Goal: Communication & Community: Answer question/provide support

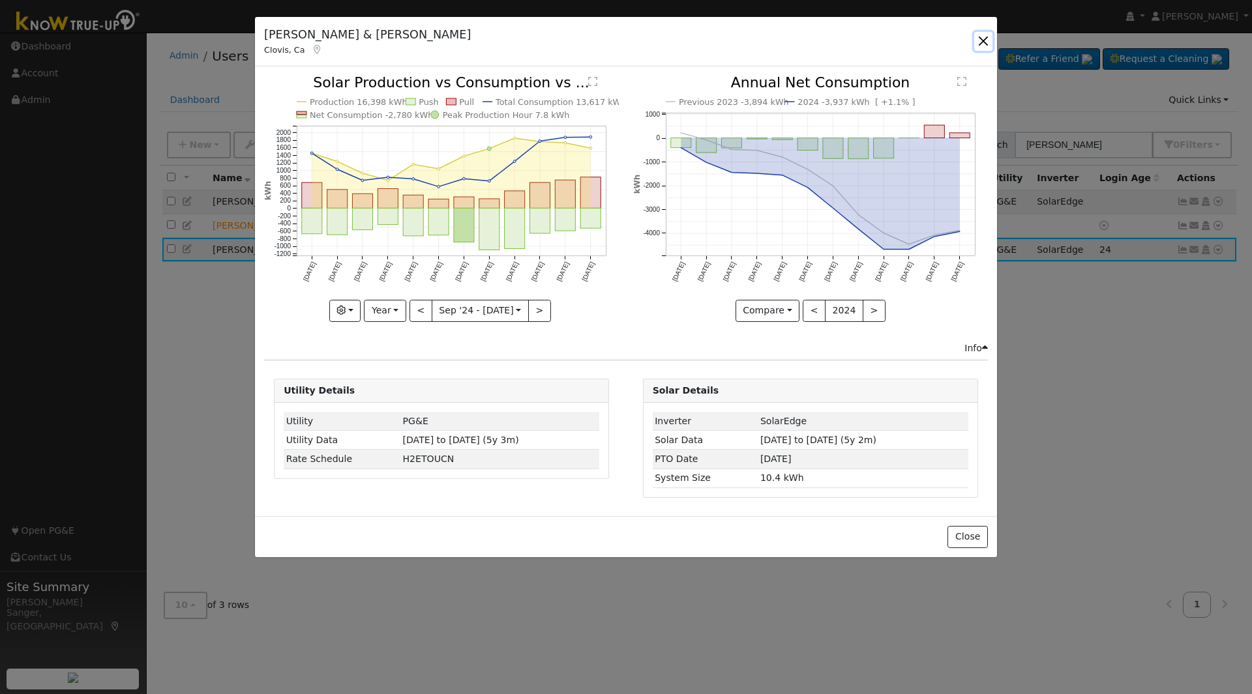
click at [979, 39] on button "button" at bounding box center [983, 41] width 18 height 18
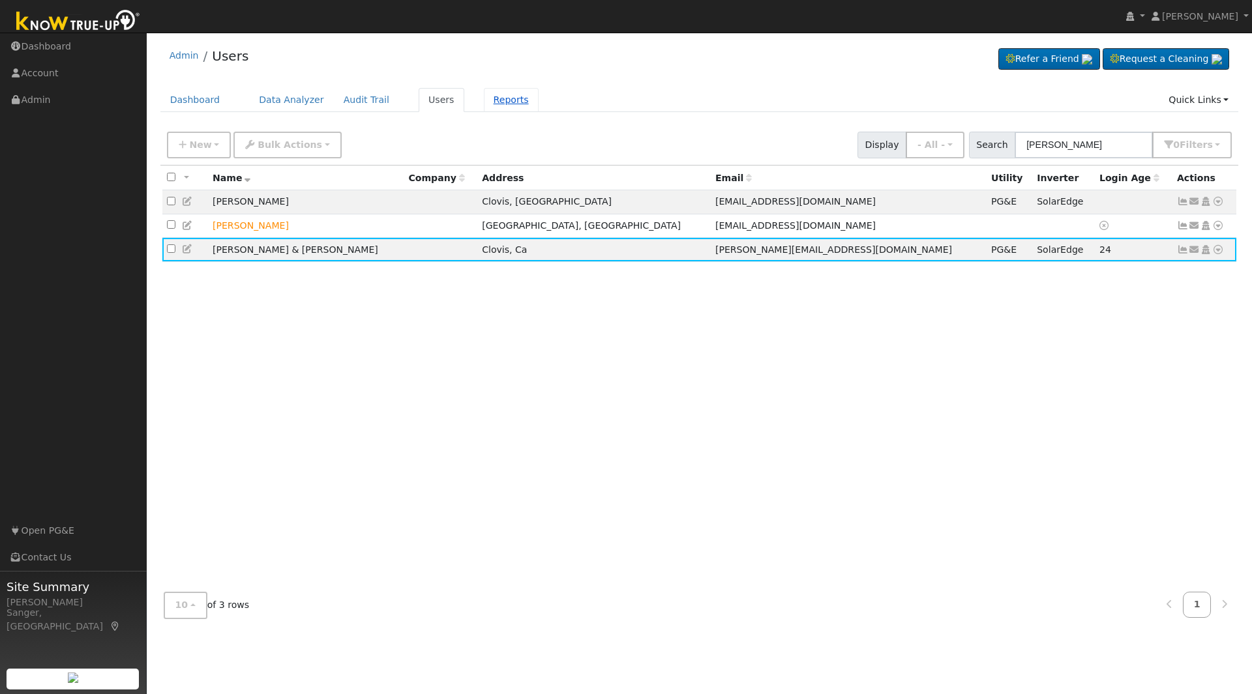
click at [490, 98] on link "Reports" at bounding box center [511, 100] width 55 height 24
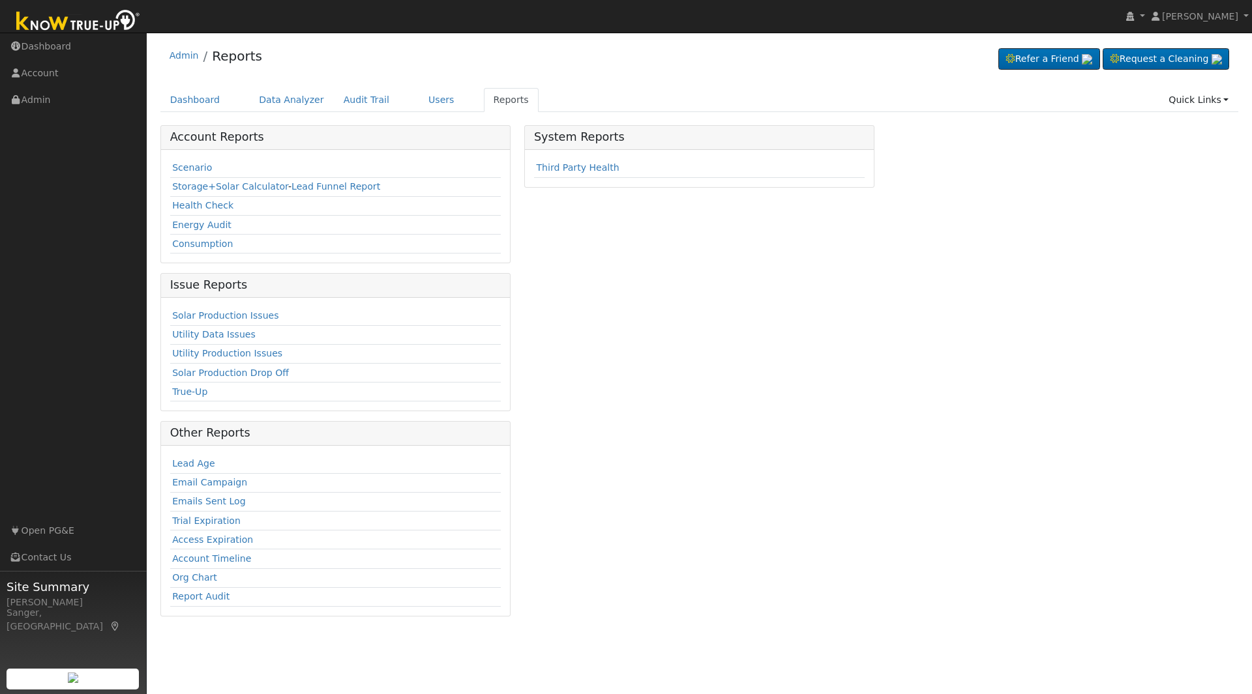
click at [243, 251] on td "Consumption" at bounding box center [335, 244] width 331 height 19
click at [213, 334] on link "Utility Data Issues" at bounding box center [213, 334] width 83 height 10
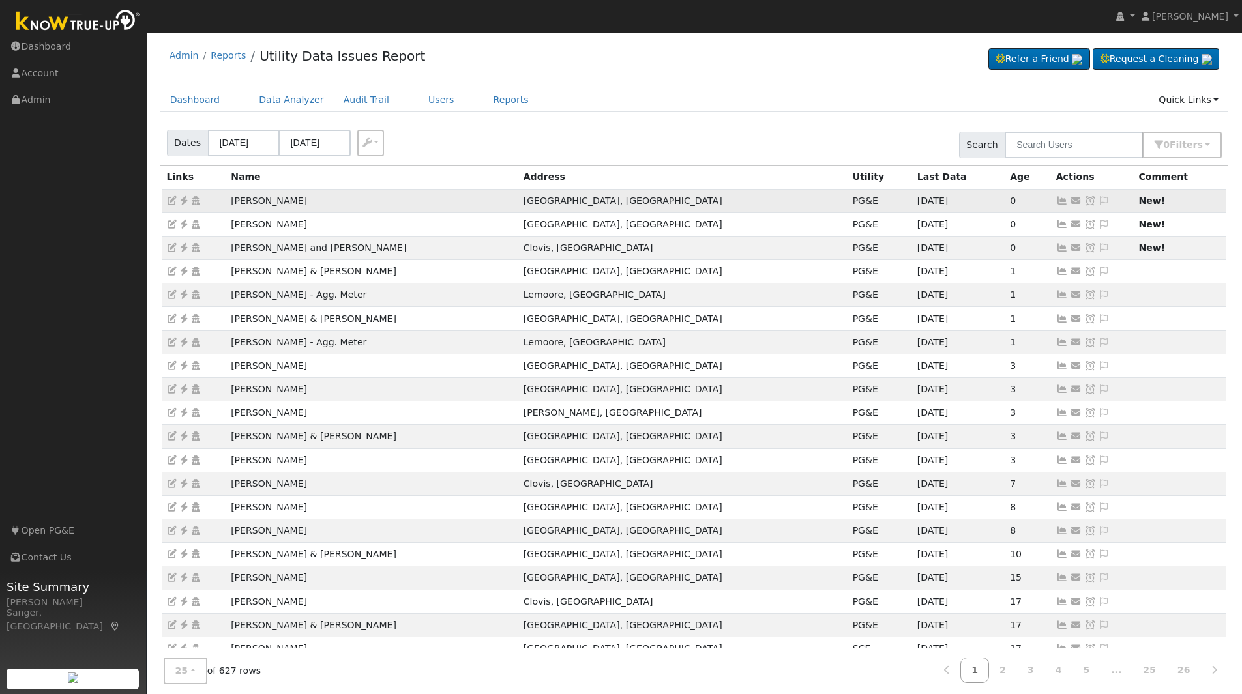
click at [1056, 201] on icon at bounding box center [1062, 200] width 12 height 9
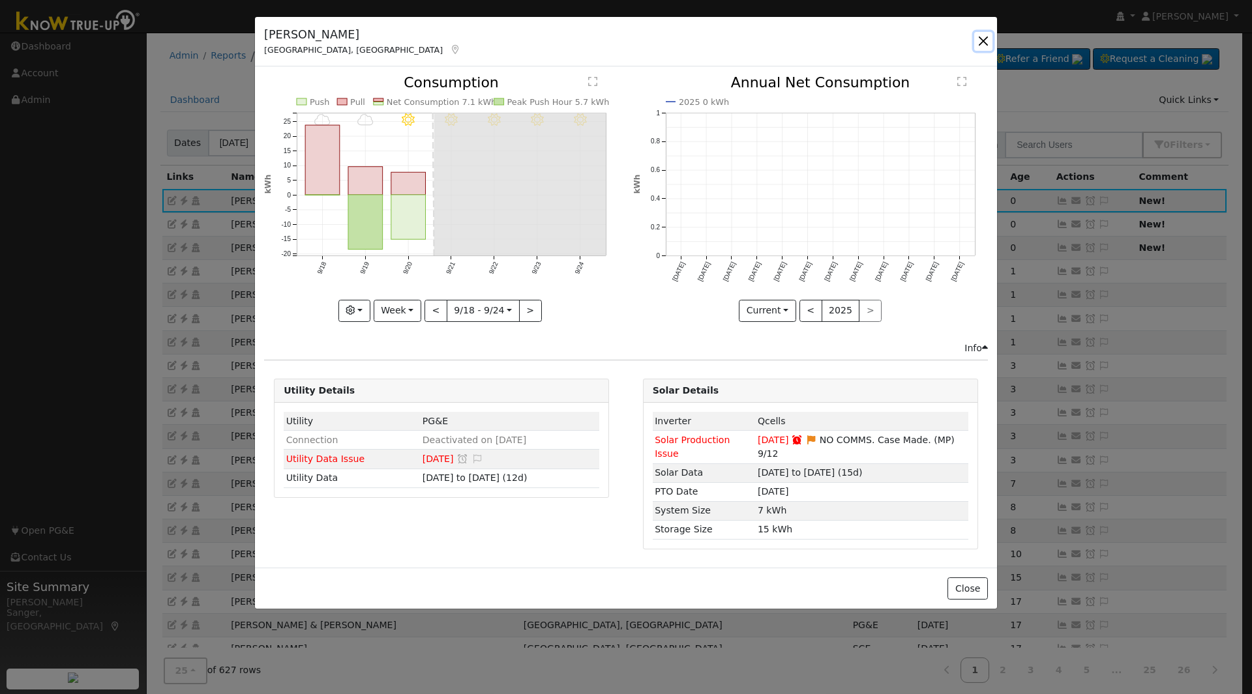
click at [983, 39] on button "button" at bounding box center [983, 41] width 18 height 18
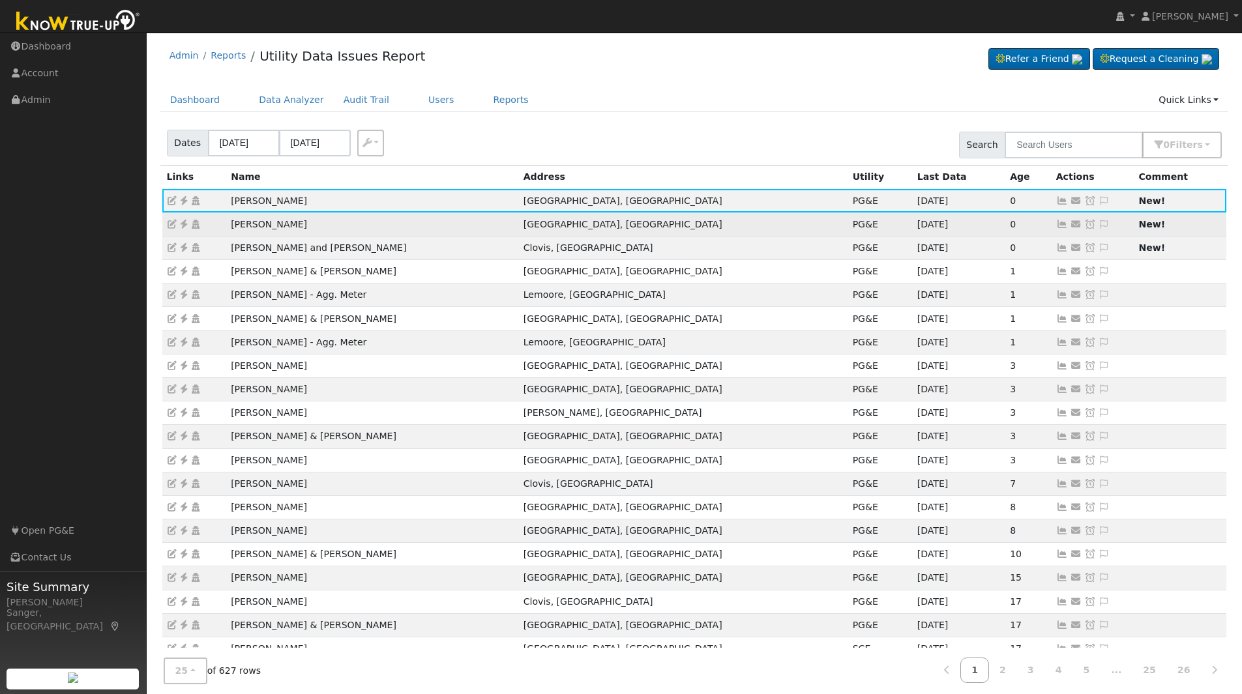
click at [1056, 226] on icon at bounding box center [1062, 224] width 12 height 9
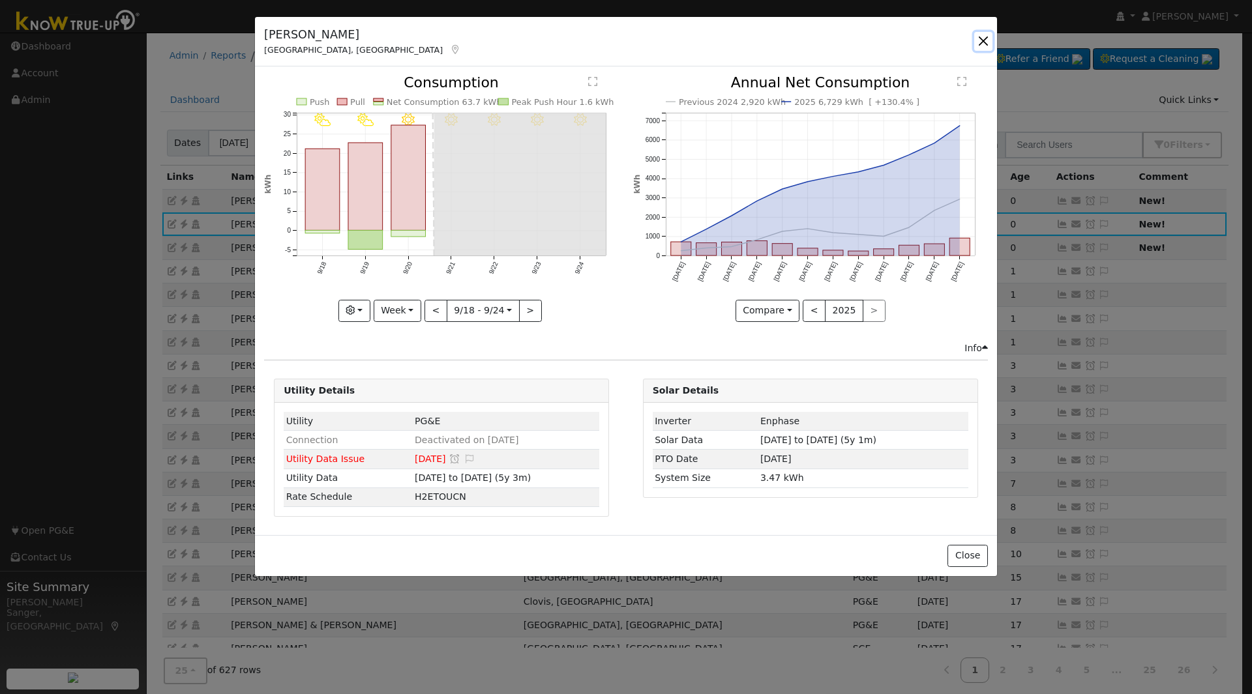
click at [981, 37] on button "button" at bounding box center [983, 41] width 18 height 18
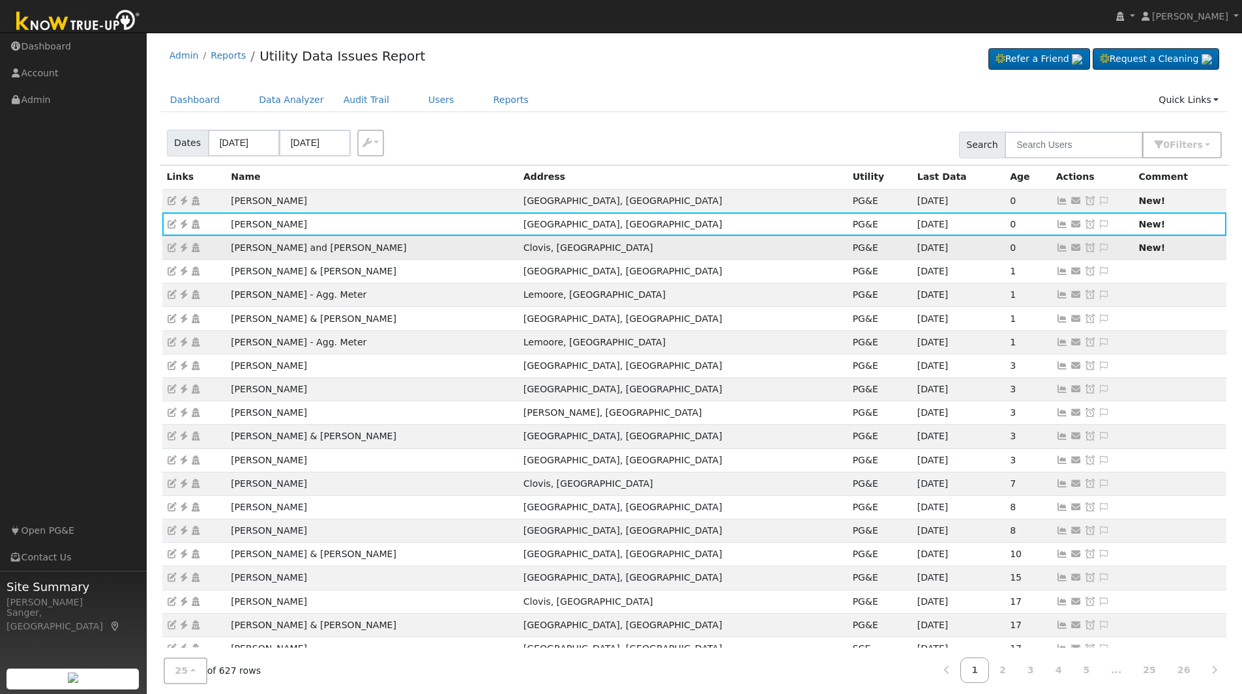
click at [1056, 246] on icon at bounding box center [1062, 247] width 12 height 9
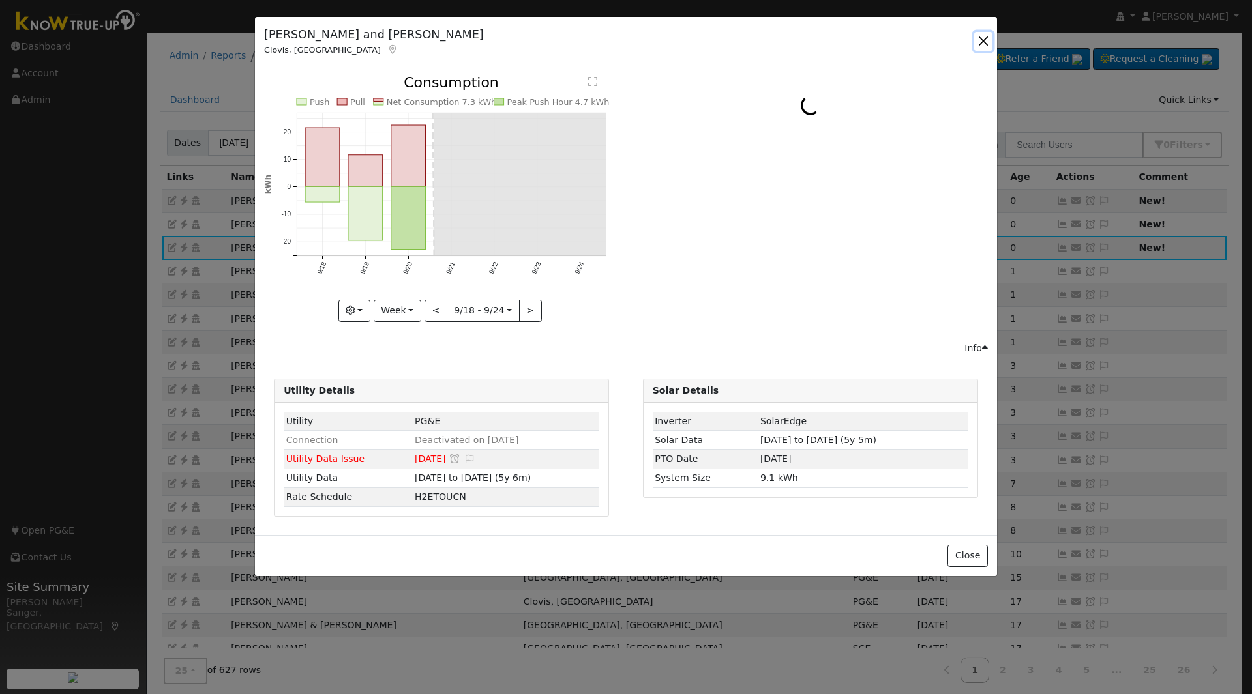
click at [981, 41] on button "button" at bounding box center [983, 41] width 18 height 18
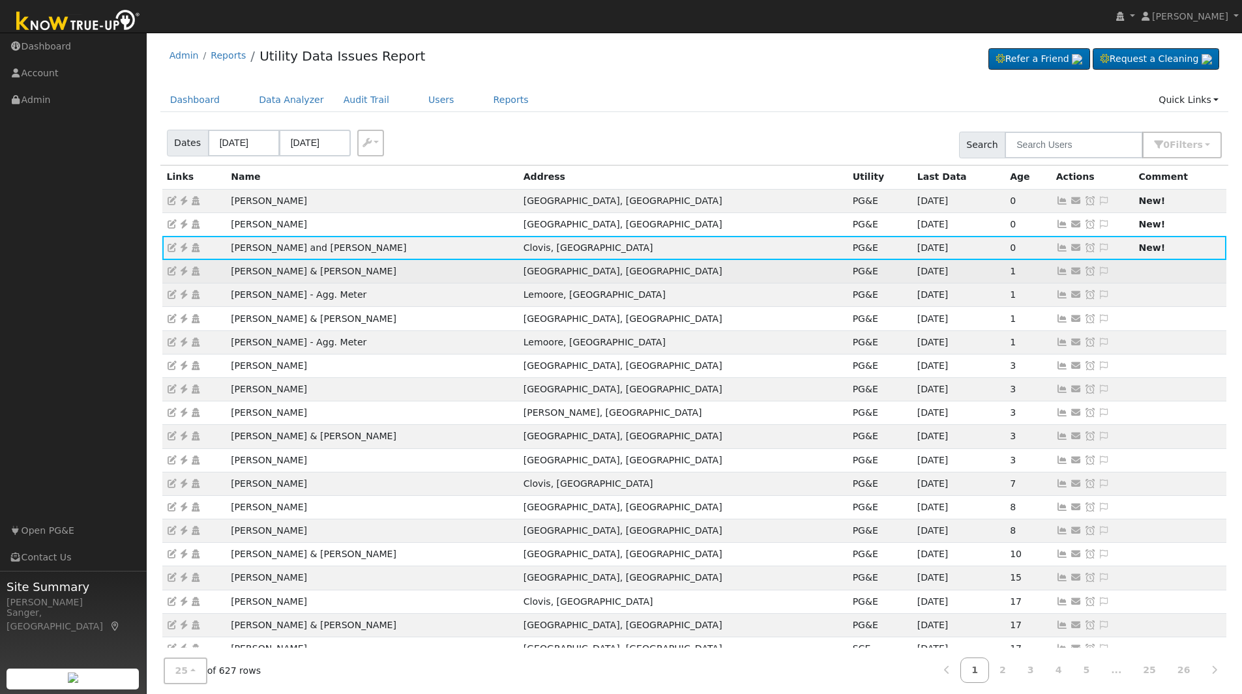
click at [1056, 271] on icon at bounding box center [1062, 271] width 12 height 9
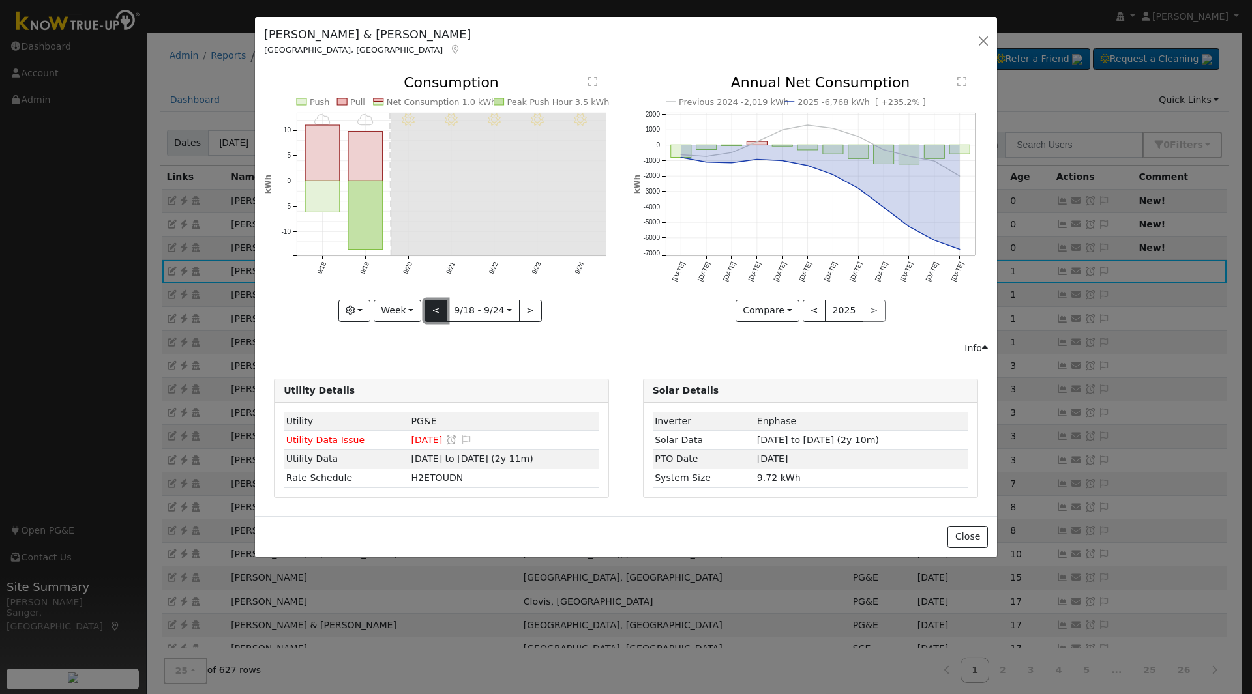
click at [434, 308] on button "<" at bounding box center [435, 311] width 23 height 22
type input "2025-09-11"
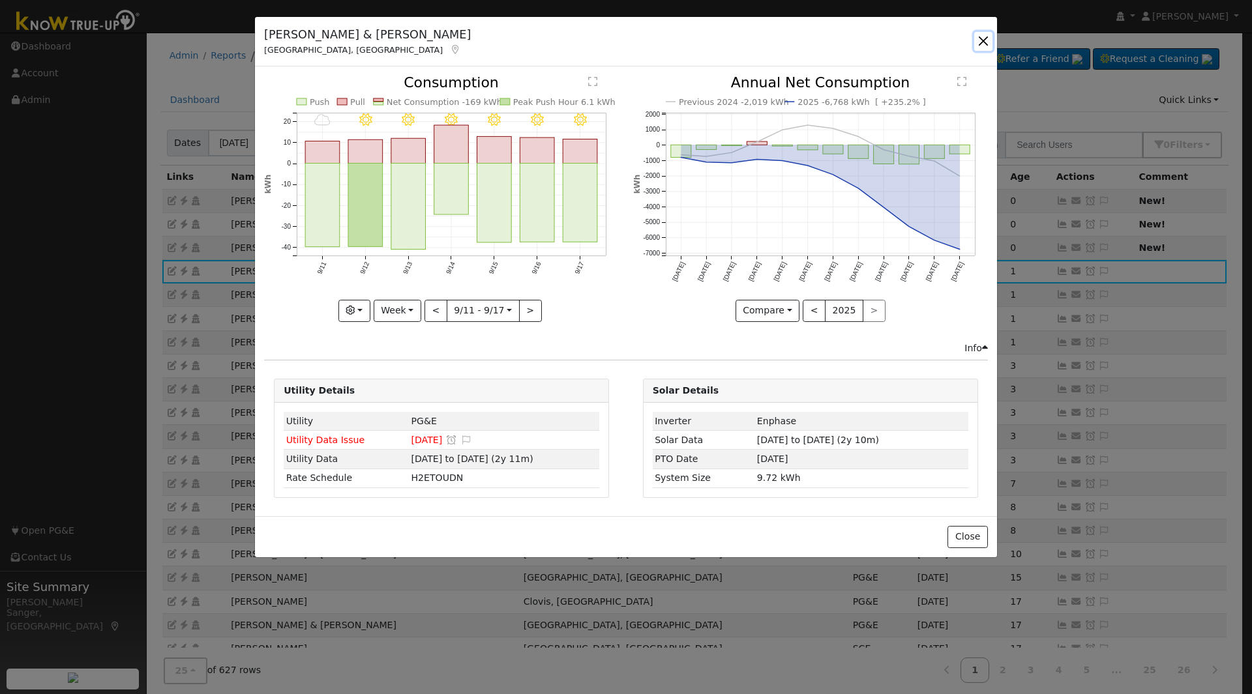
click at [986, 36] on button "button" at bounding box center [983, 41] width 18 height 18
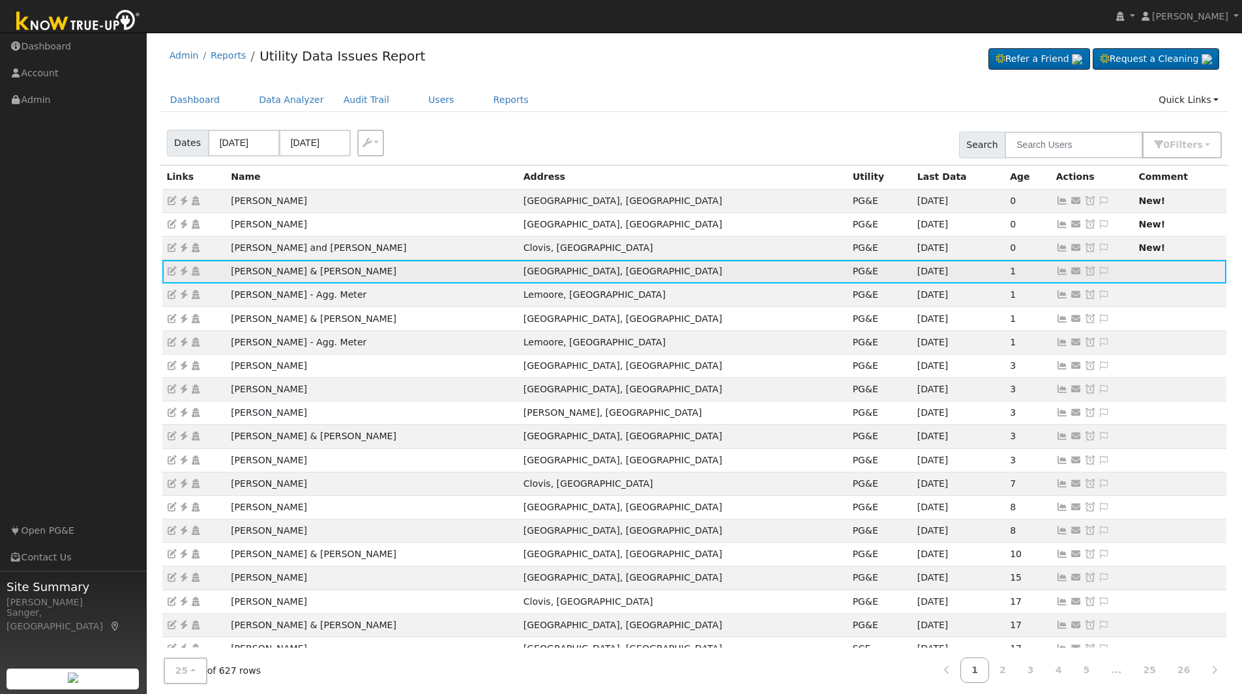
click at [1056, 269] on icon at bounding box center [1062, 271] width 12 height 9
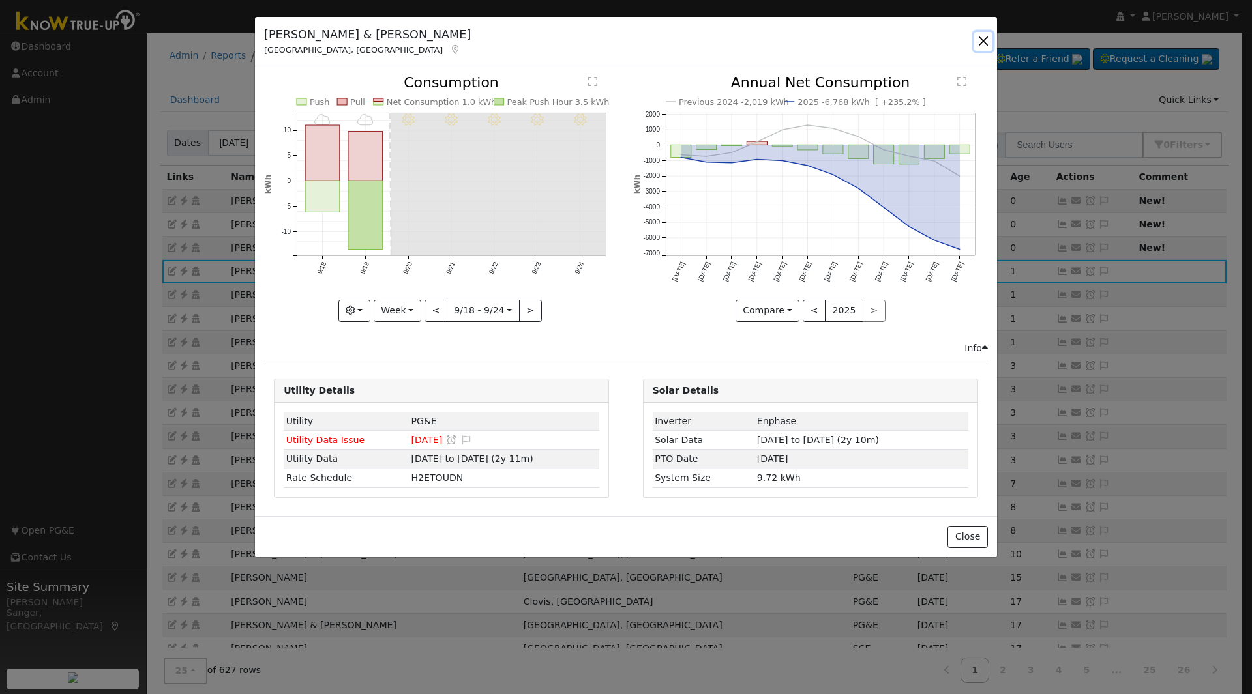
click at [980, 37] on button "button" at bounding box center [983, 41] width 18 height 18
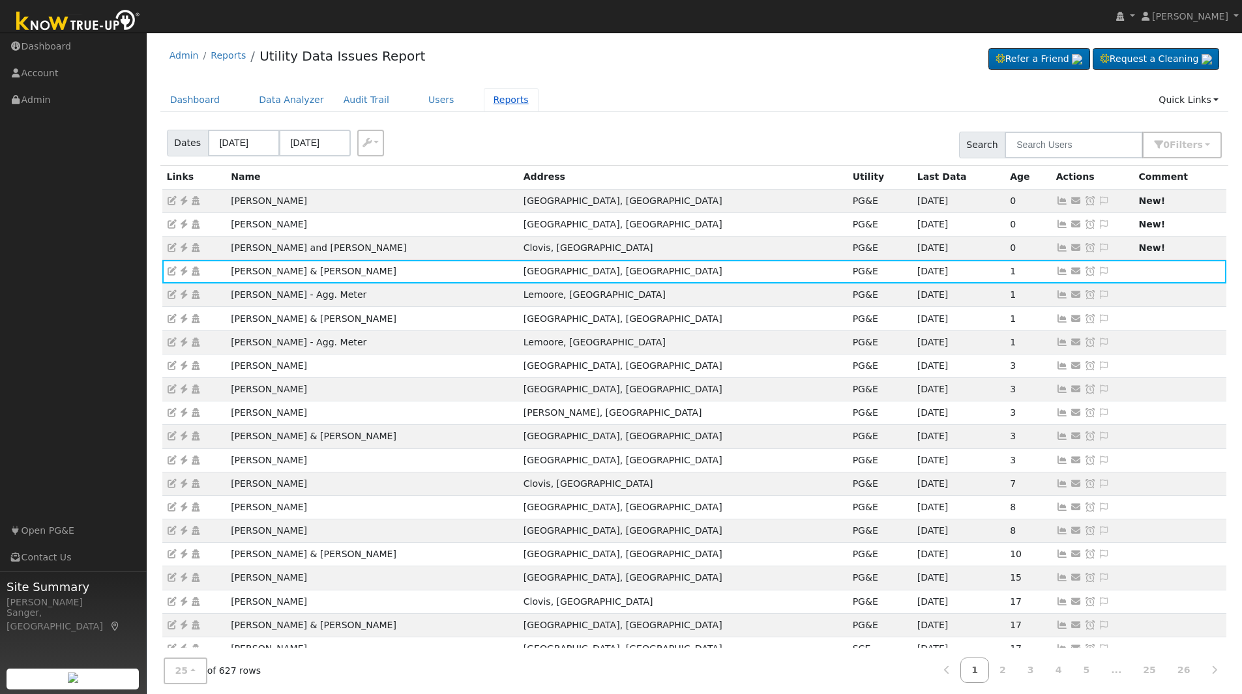
click at [492, 100] on link "Reports" at bounding box center [511, 100] width 55 height 24
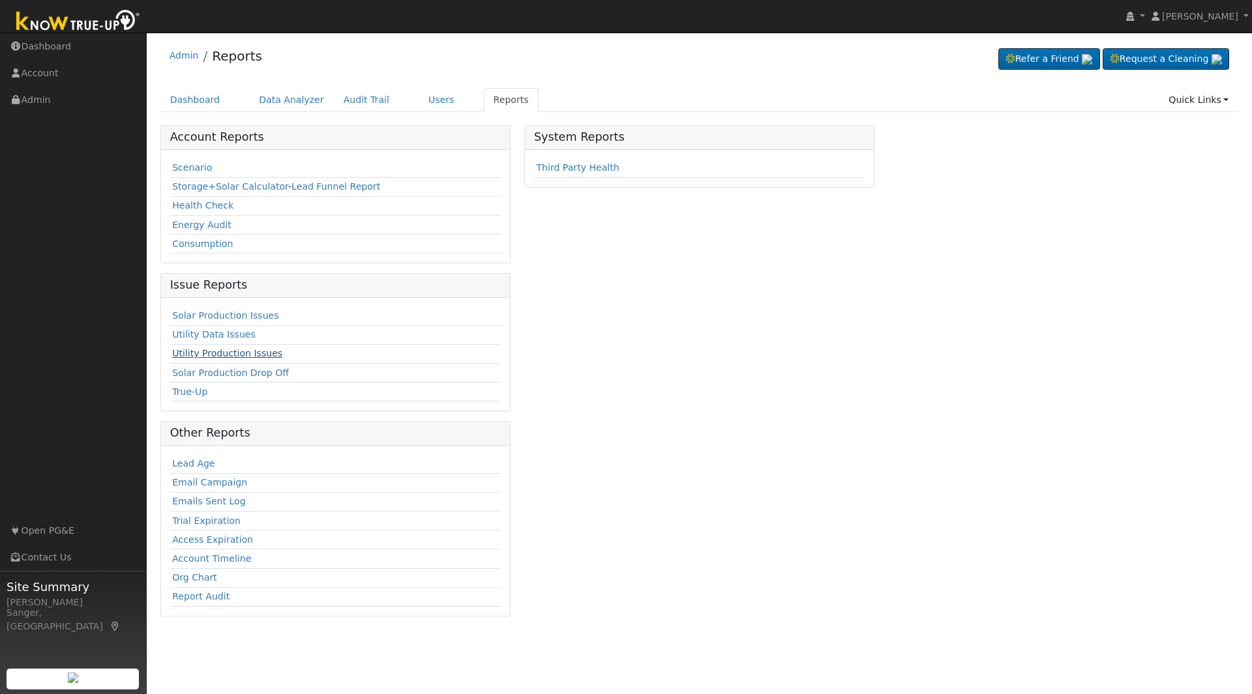
click at [193, 355] on link "Utility Production Issues" at bounding box center [227, 353] width 110 height 10
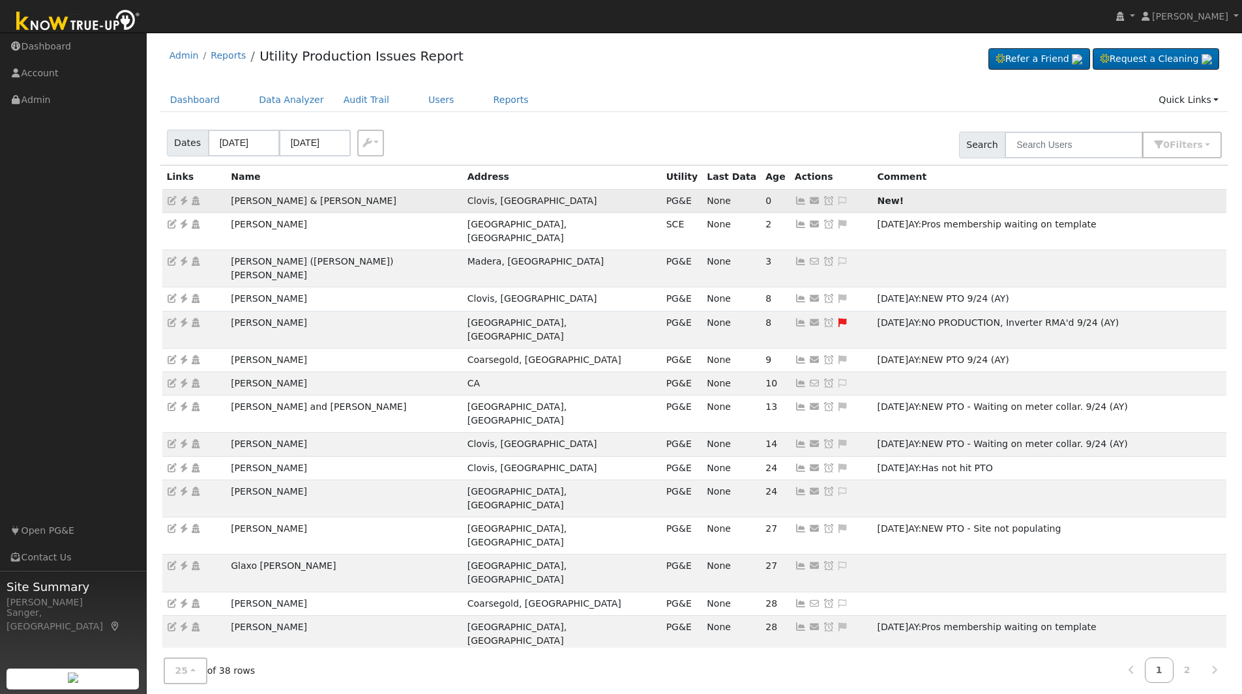
click at [795, 202] on icon at bounding box center [801, 200] width 12 height 9
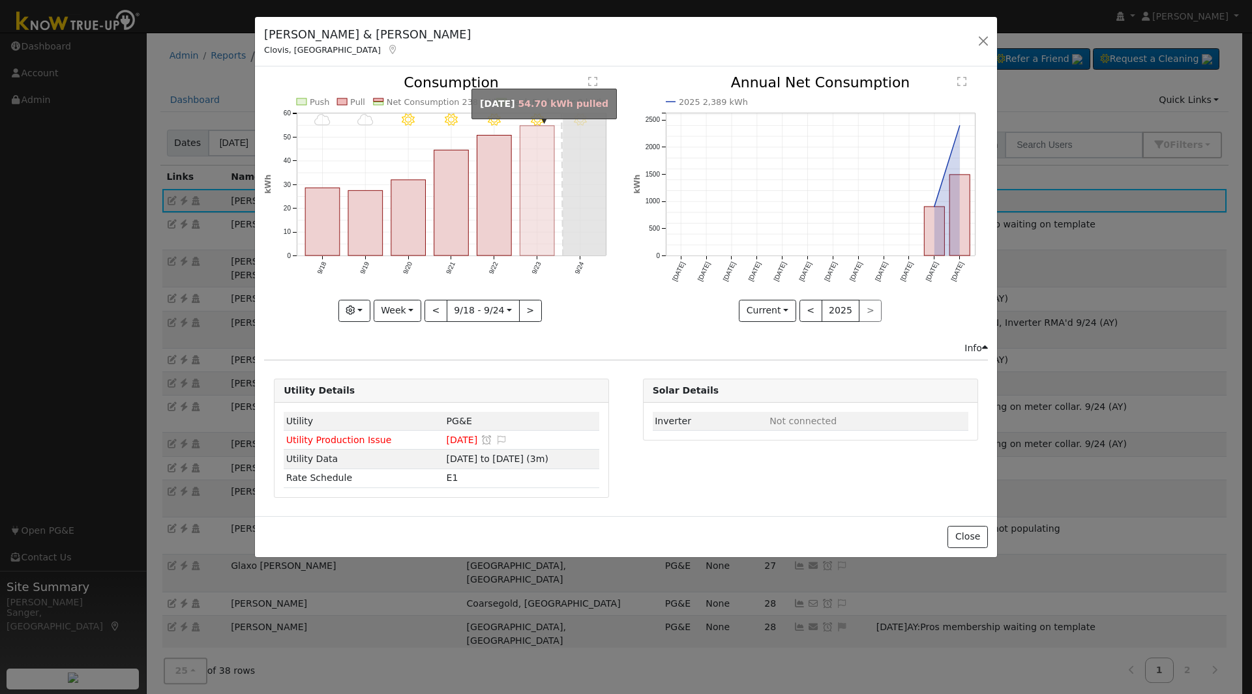
click at [529, 211] on rect "onclick=""" at bounding box center [537, 191] width 35 height 130
type input "2025-09-23"
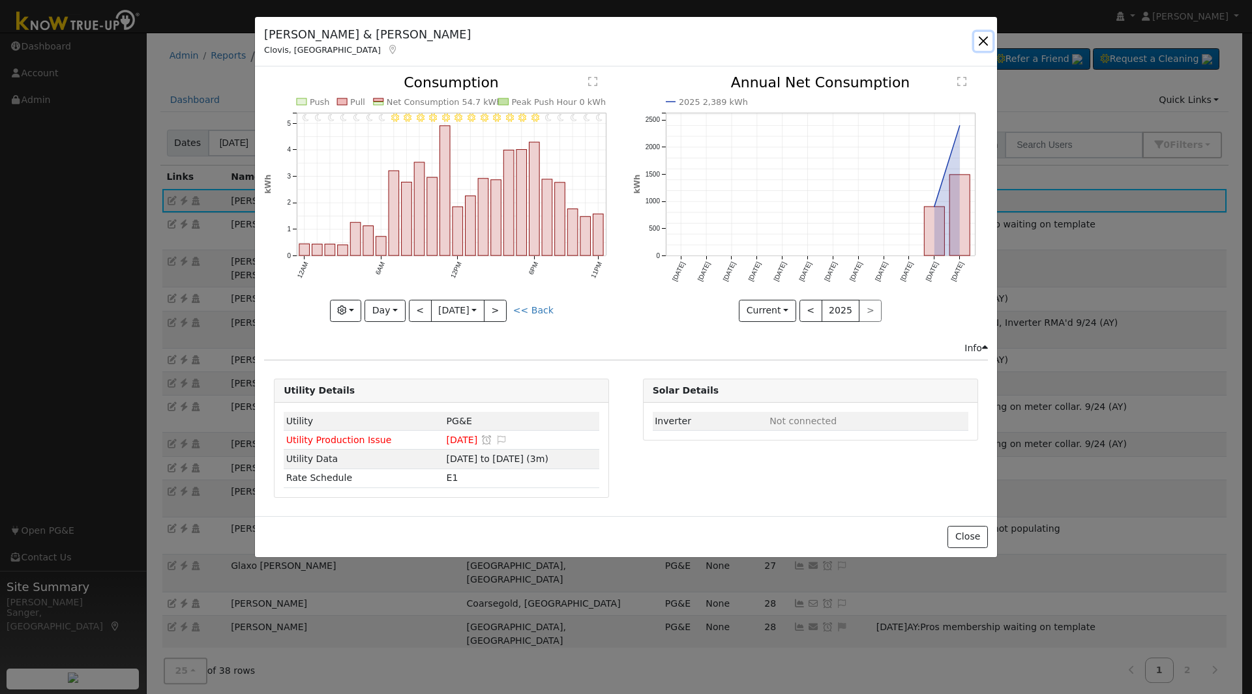
click at [981, 36] on button "button" at bounding box center [983, 41] width 18 height 18
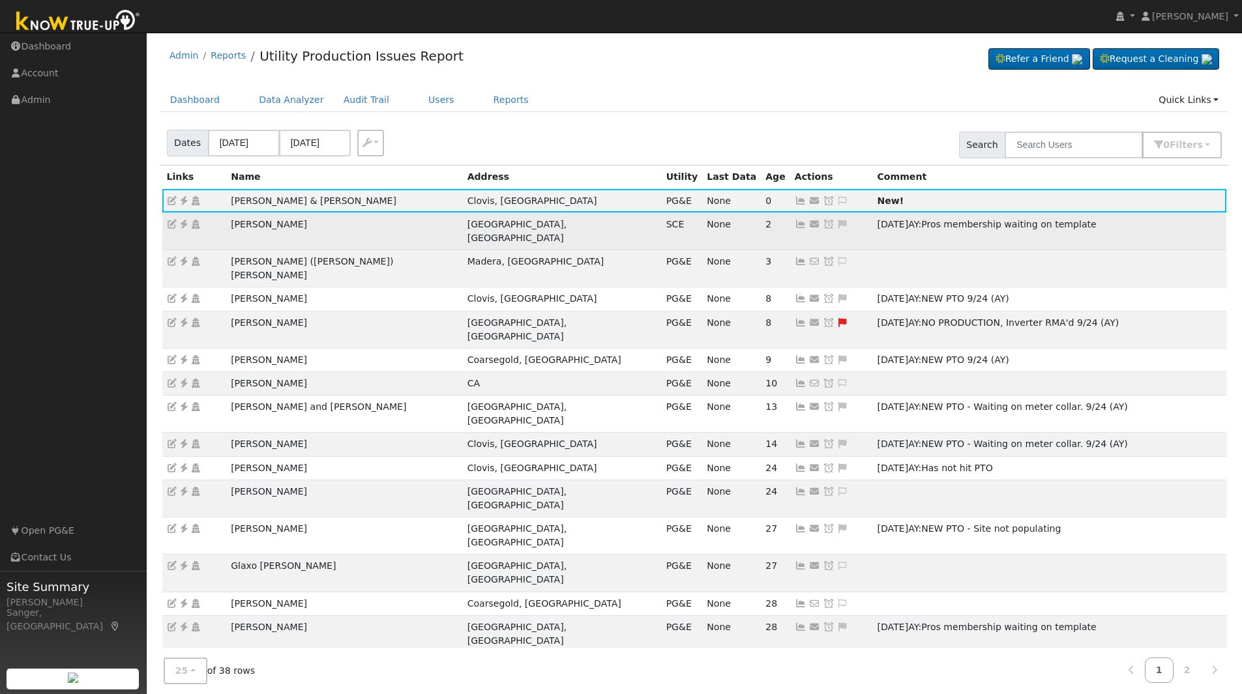
click at [795, 223] on icon at bounding box center [801, 224] width 12 height 9
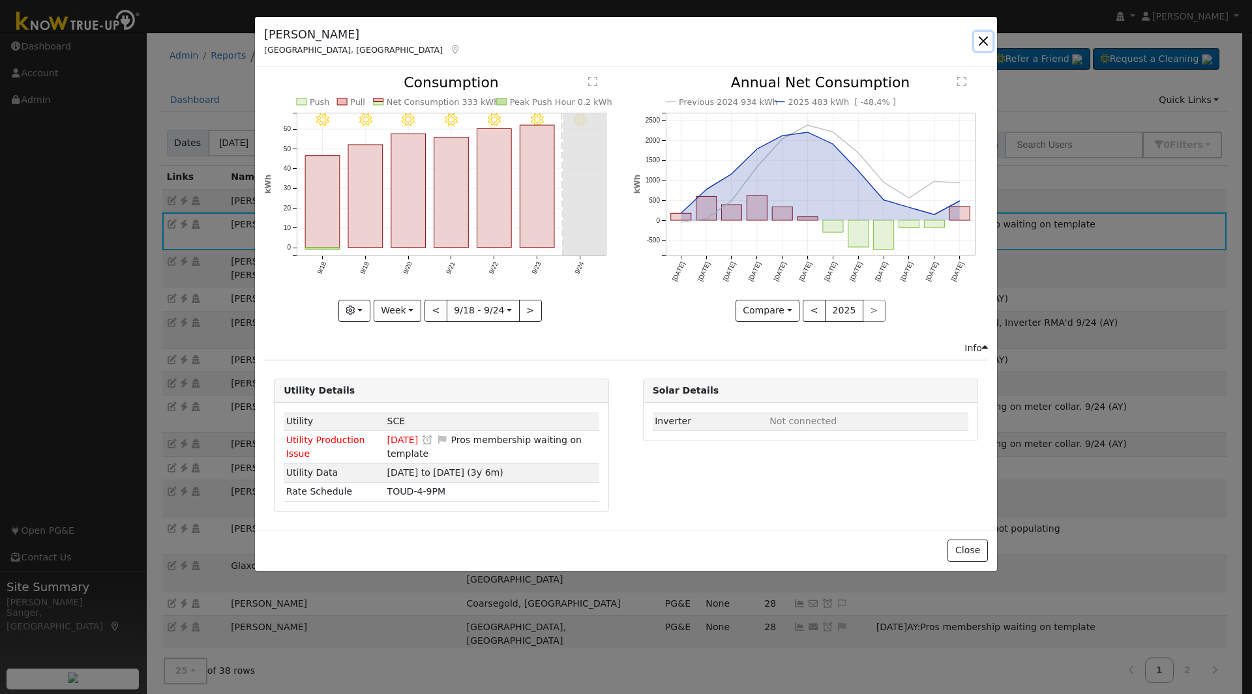
click at [984, 37] on button "button" at bounding box center [983, 41] width 18 height 18
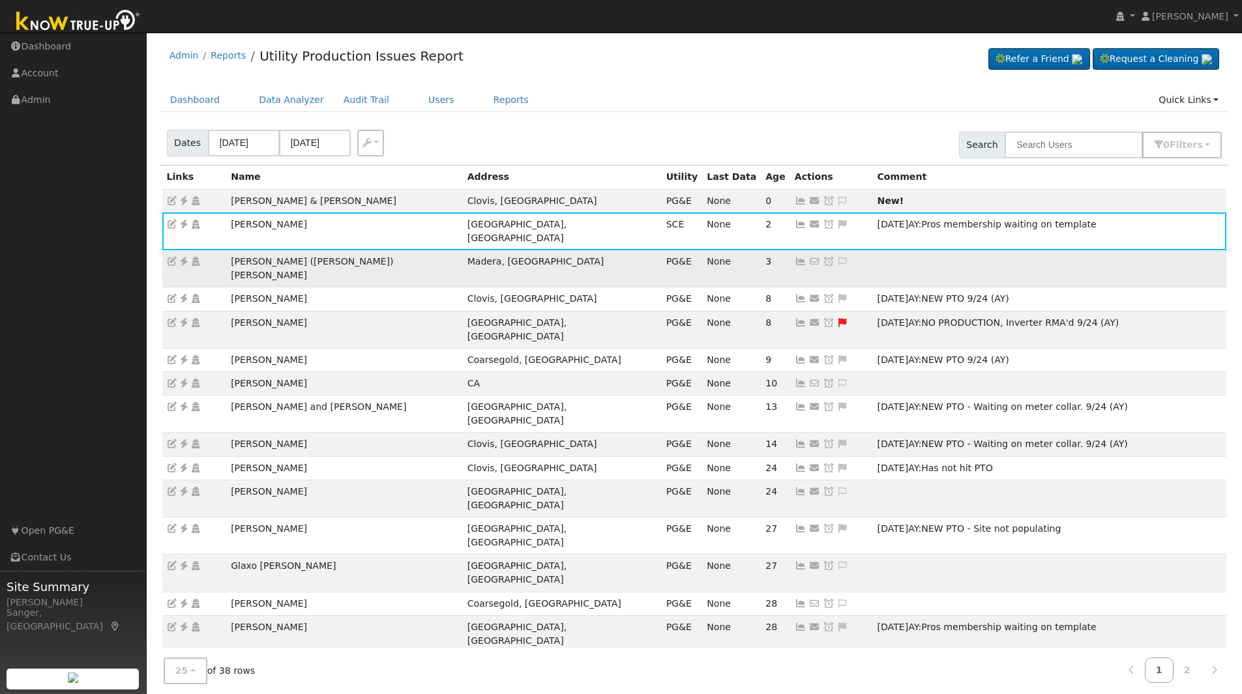
click at [795, 257] on icon at bounding box center [801, 261] width 12 height 9
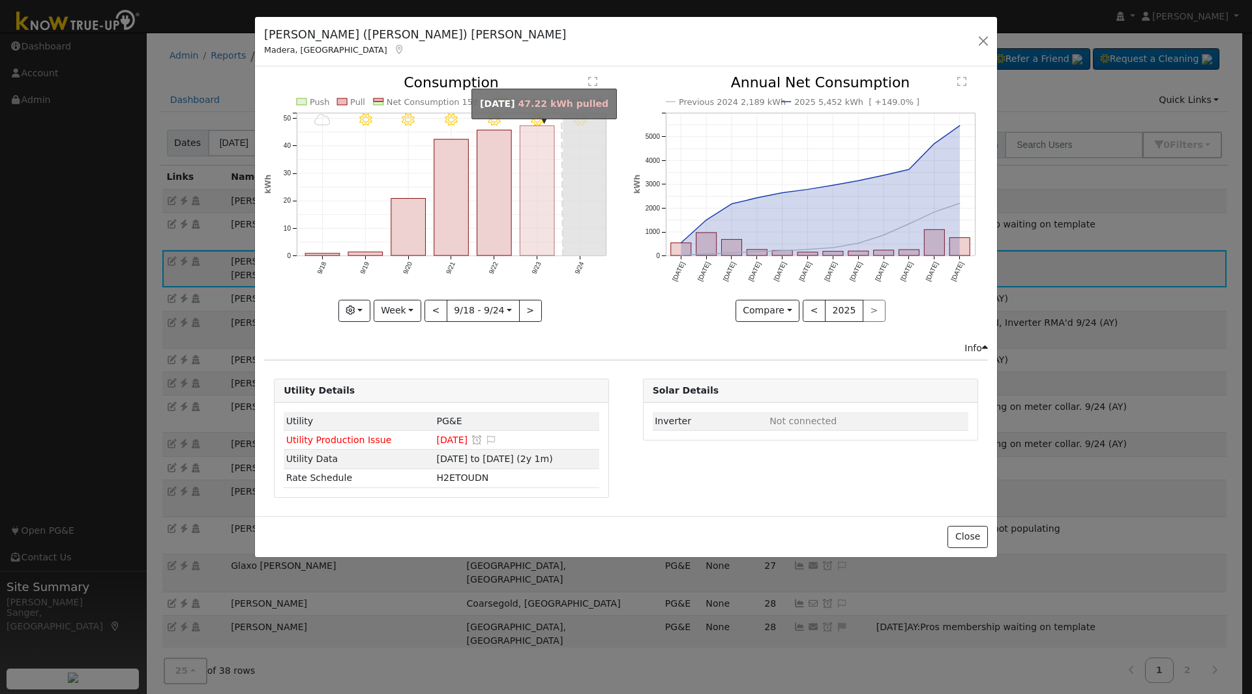
click at [548, 185] on rect "onclick=""" at bounding box center [537, 191] width 35 height 130
type input "2025-09-23"
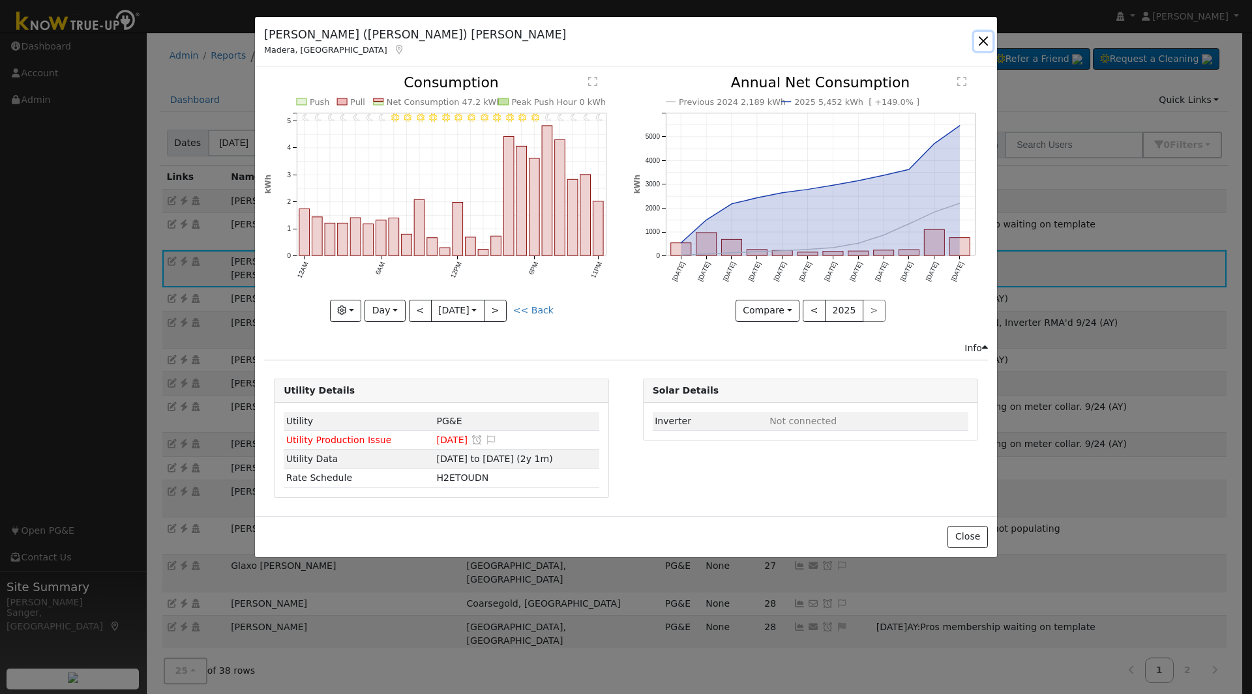
click at [982, 37] on button "button" at bounding box center [983, 41] width 18 height 18
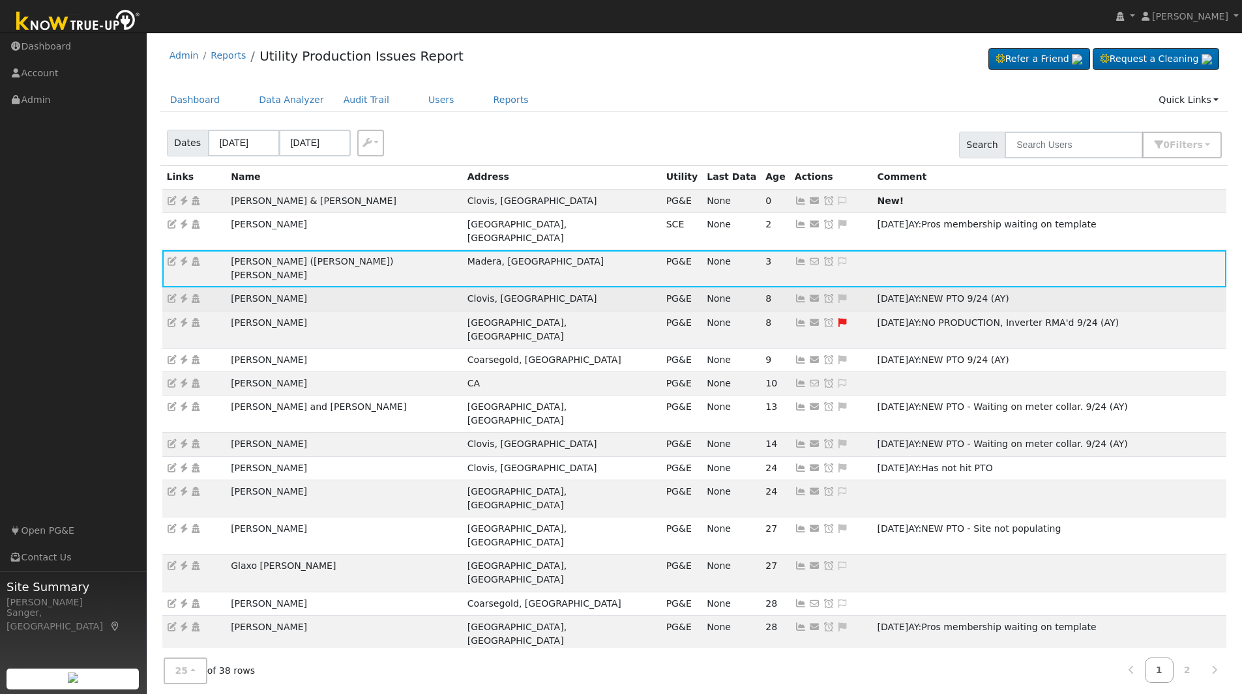
click at [183, 294] on icon at bounding box center [184, 298] width 12 height 9
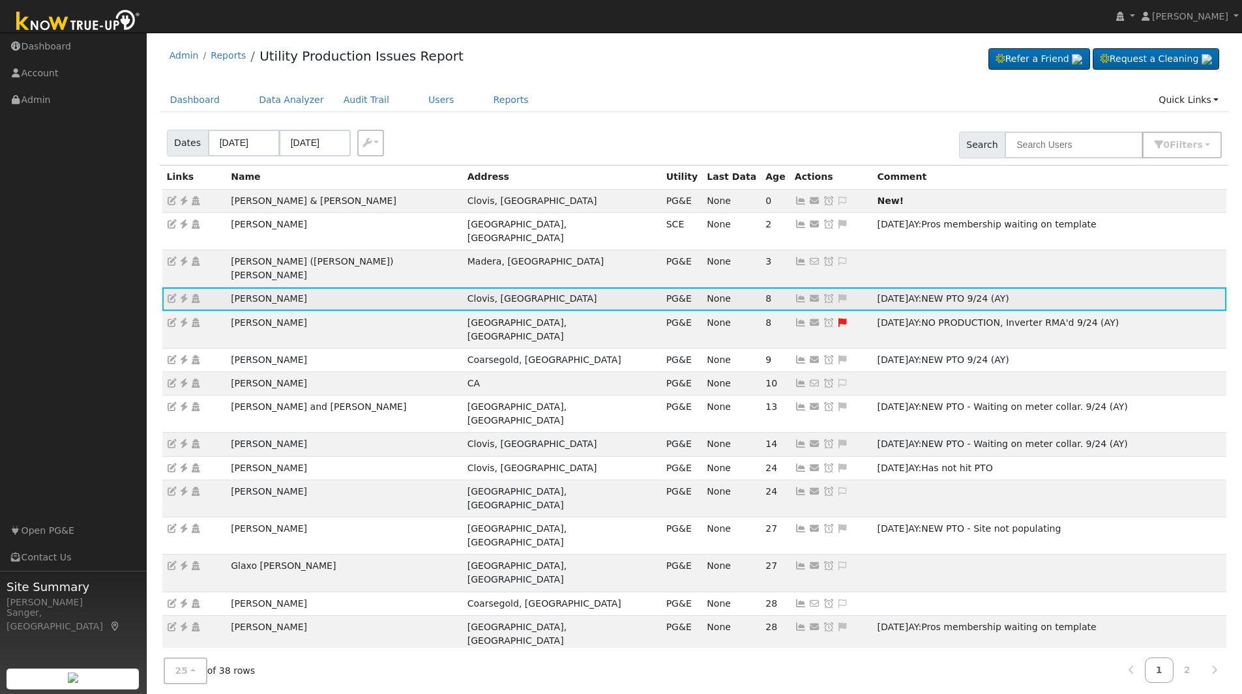
click at [795, 294] on icon at bounding box center [801, 298] width 12 height 9
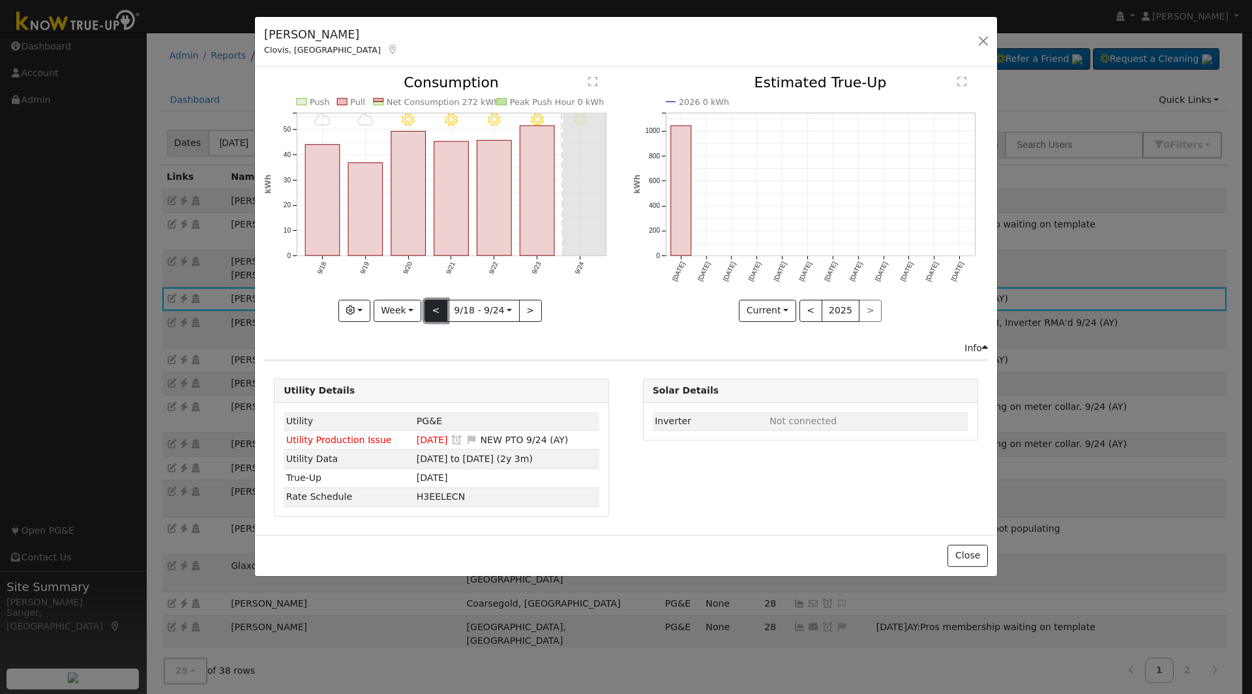
click at [439, 313] on button "<" at bounding box center [435, 311] width 23 height 22
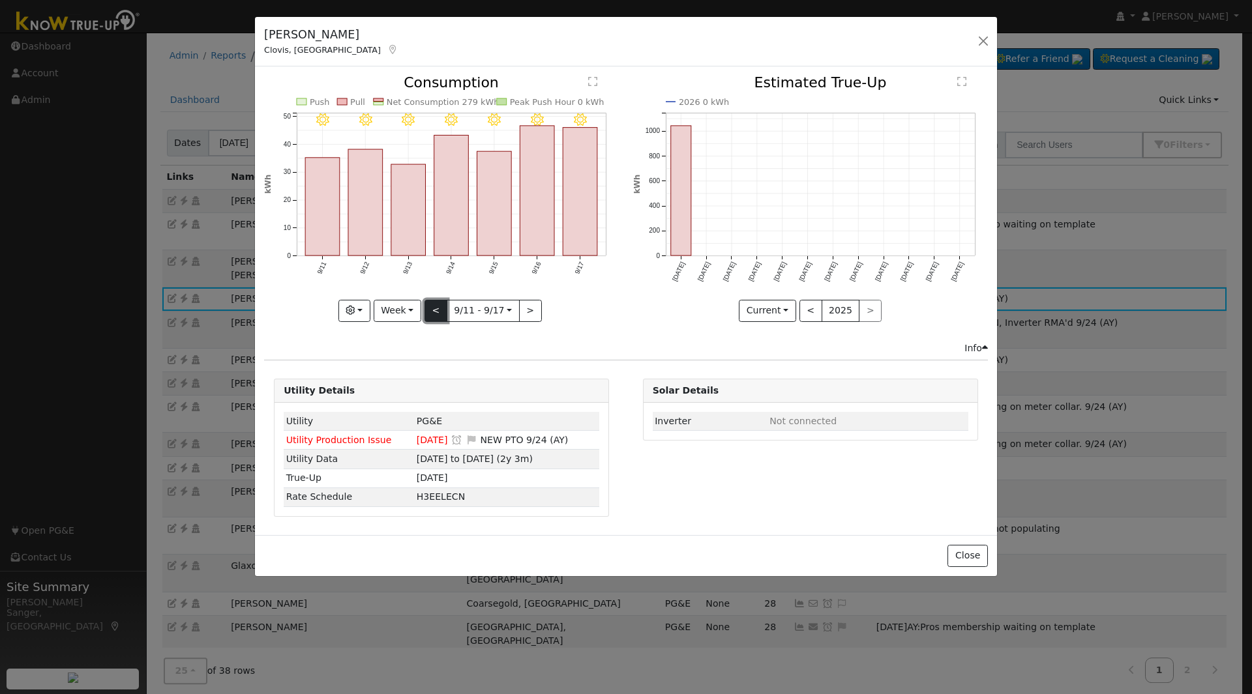
click at [439, 313] on button "<" at bounding box center [435, 311] width 23 height 22
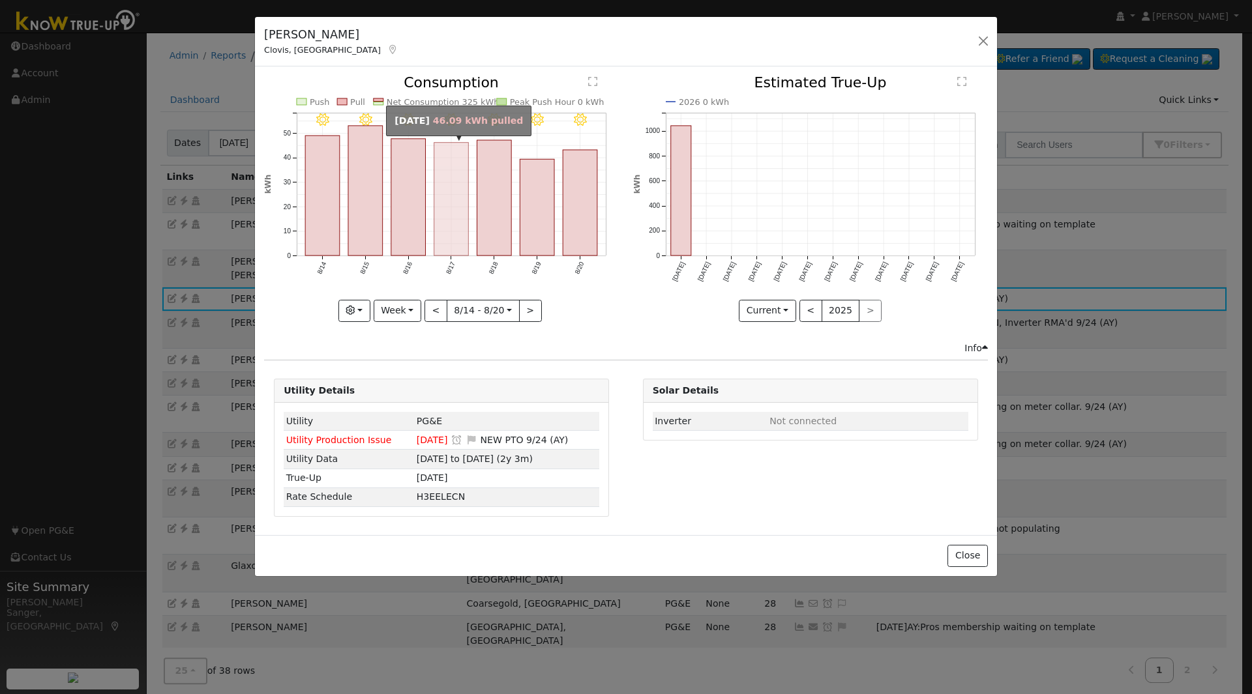
click at [459, 239] on rect "onclick=""" at bounding box center [451, 199] width 35 height 113
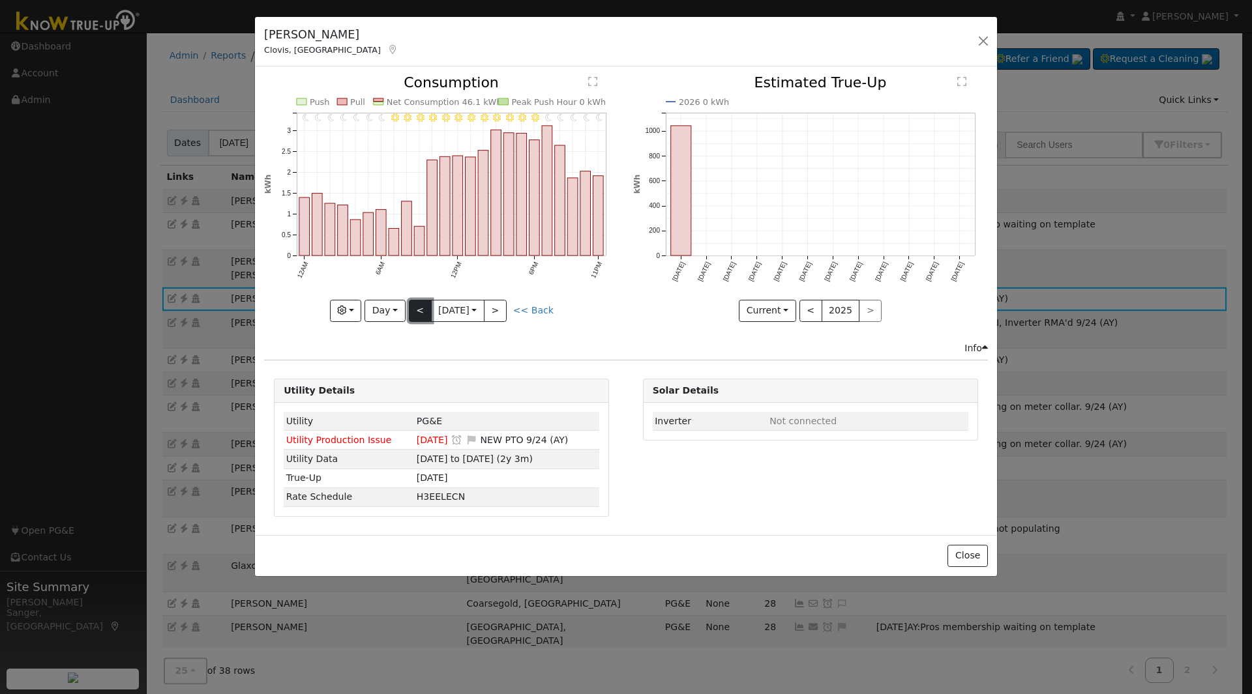
click at [419, 315] on button "<" at bounding box center [420, 311] width 23 height 22
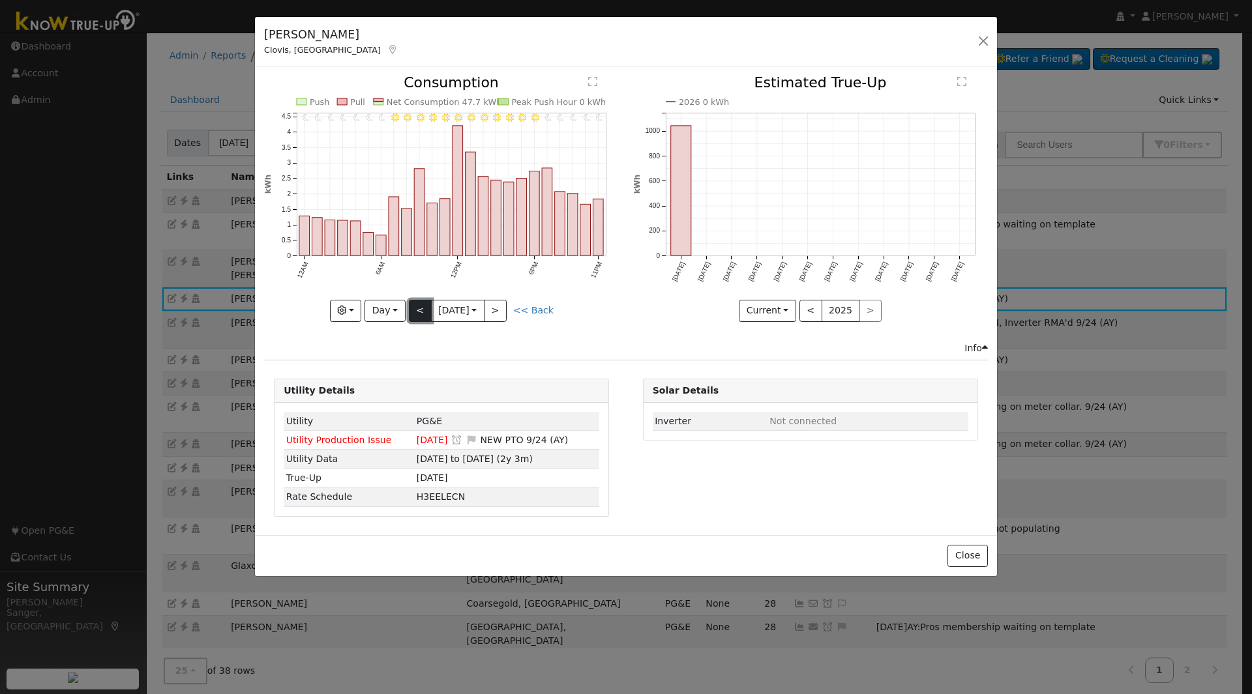
click at [419, 315] on button "<" at bounding box center [420, 311] width 23 height 22
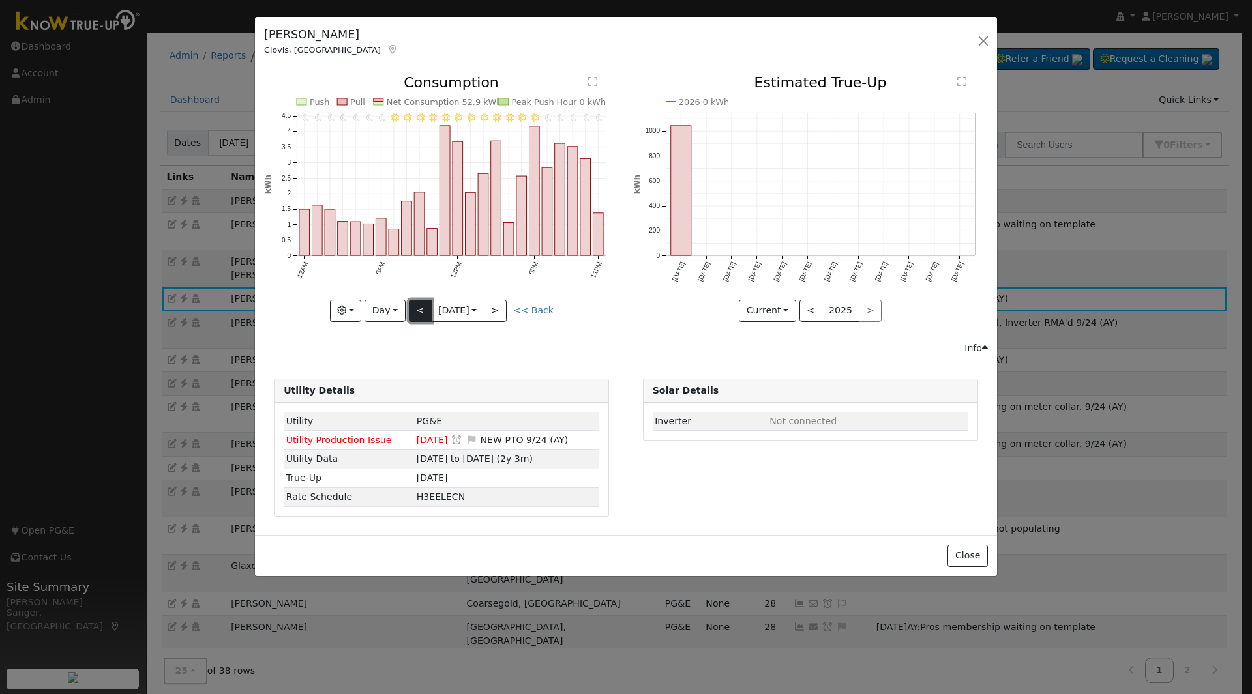
click at [419, 312] on button "<" at bounding box center [420, 311] width 23 height 22
type input "2025-08-14"
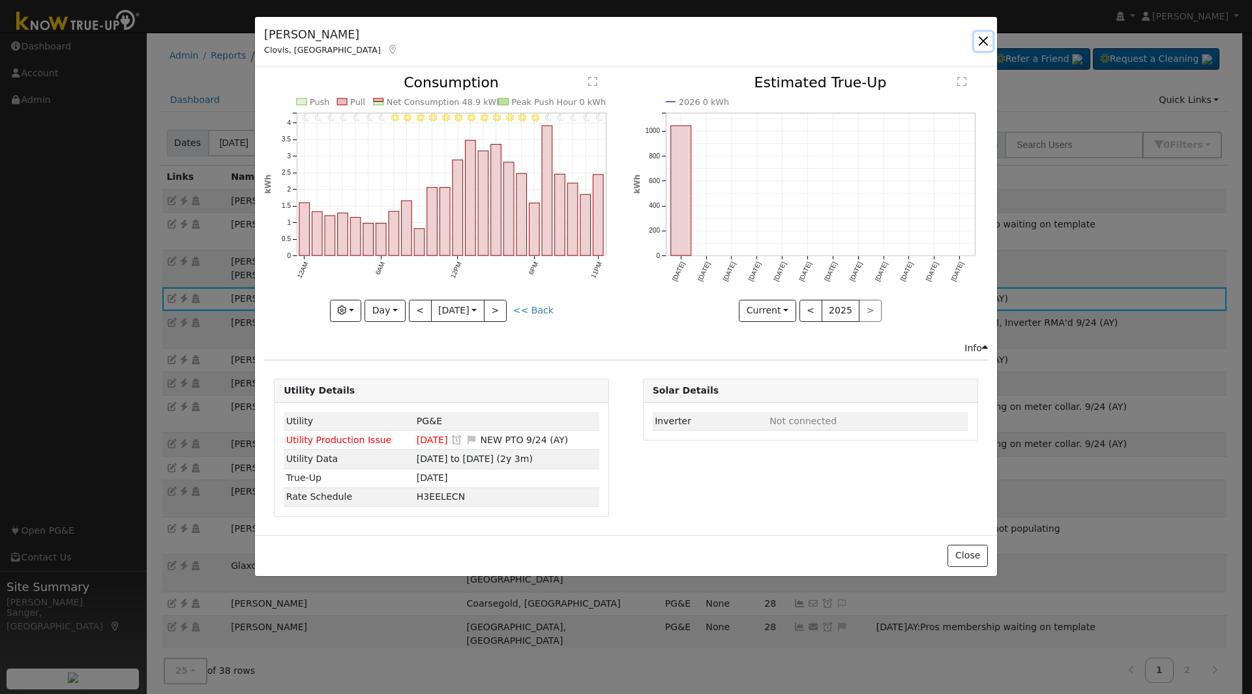
click at [984, 35] on button "button" at bounding box center [983, 41] width 18 height 18
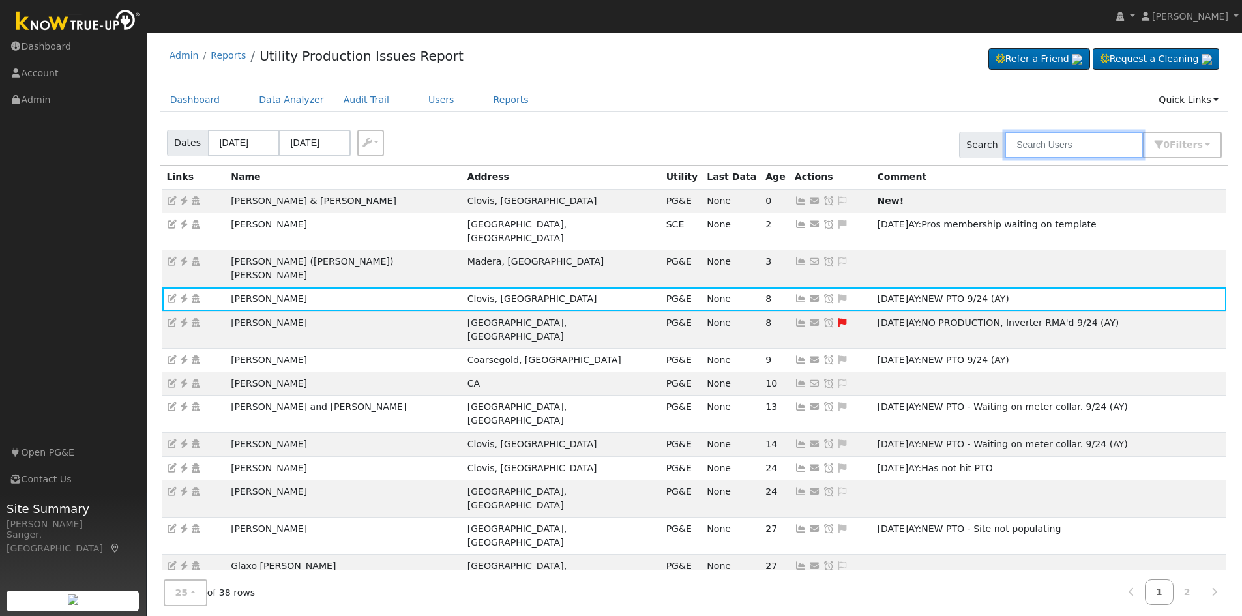
click at [1094, 140] on input "text" at bounding box center [1074, 145] width 138 height 27
paste input "[PERSON_NAME]"
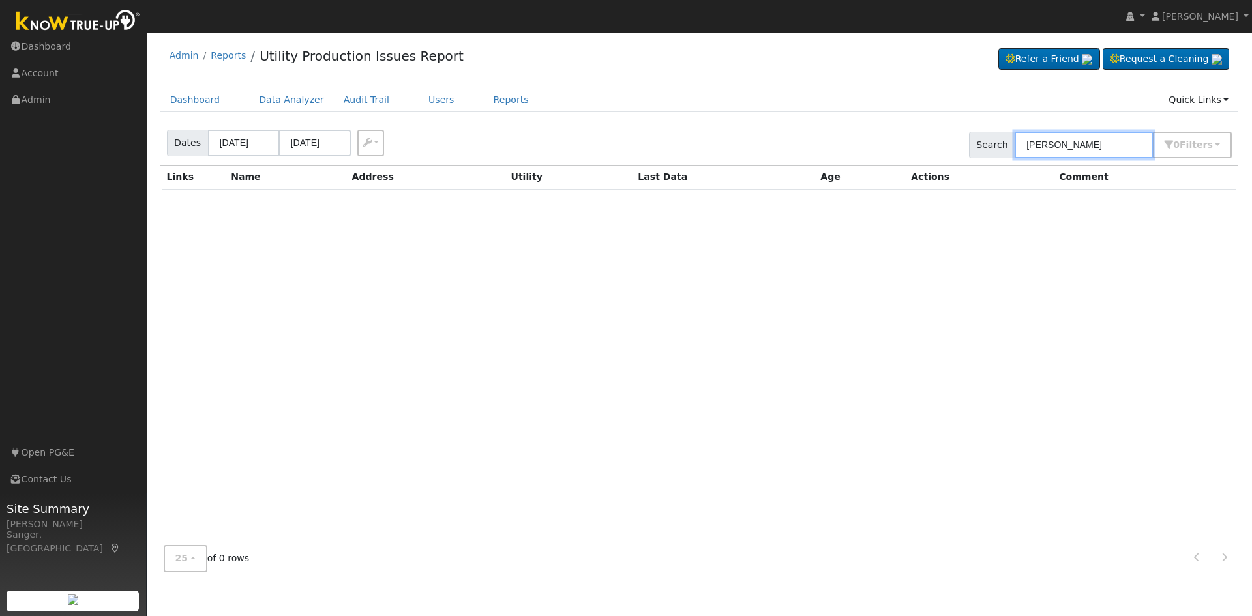
drag, startPoint x: 1076, startPoint y: 147, endPoint x: 989, endPoint y: 150, distance: 87.4
click at [989, 150] on div "Search Lawrence Borba 0 Filter s My accounts Include Leads Include No Monitor N…" at bounding box center [1100, 145] width 263 height 27
type input "[PERSON_NAME]"
click at [419, 102] on link "Users" at bounding box center [442, 100] width 46 height 24
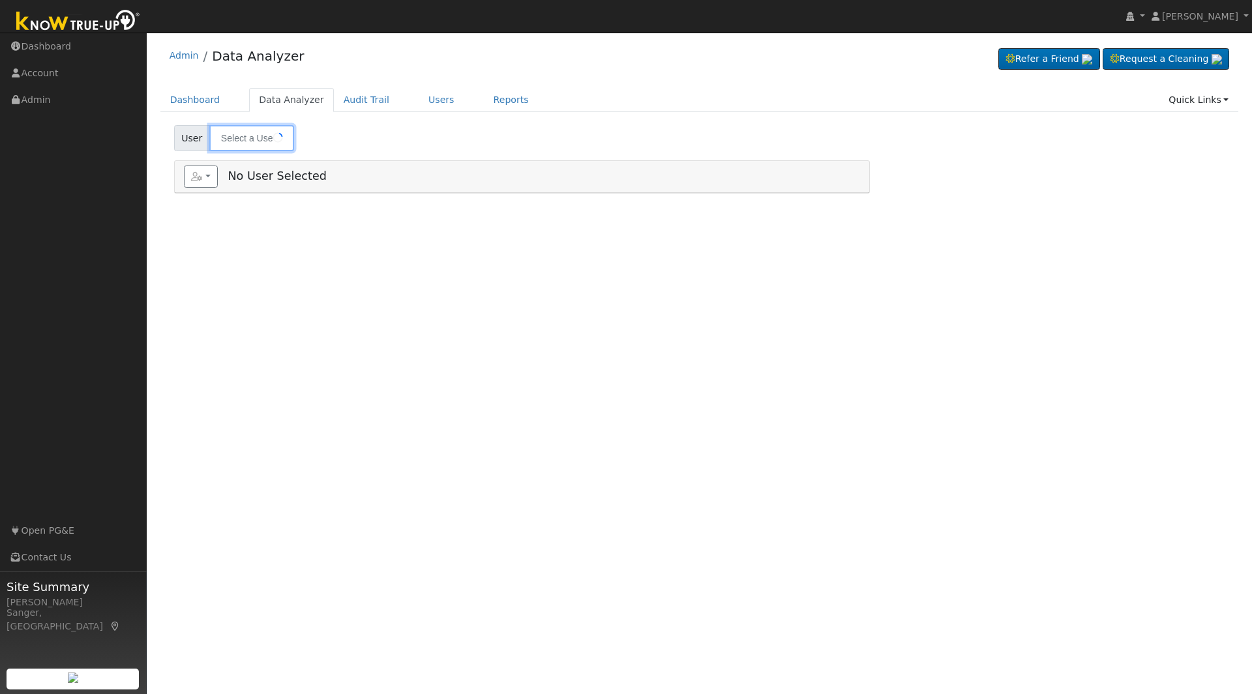
type input "[PERSON_NAME]"
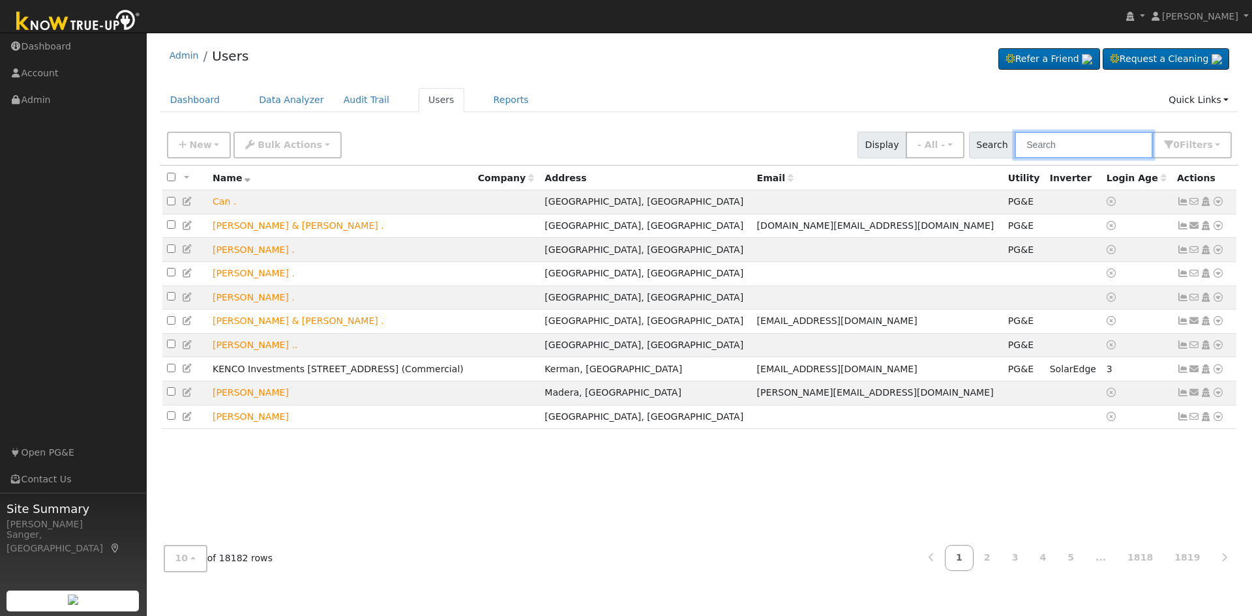
click at [1072, 147] on input "text" at bounding box center [1083, 145] width 138 height 27
paste input "[PERSON_NAME]"
type input "[PERSON_NAME]"
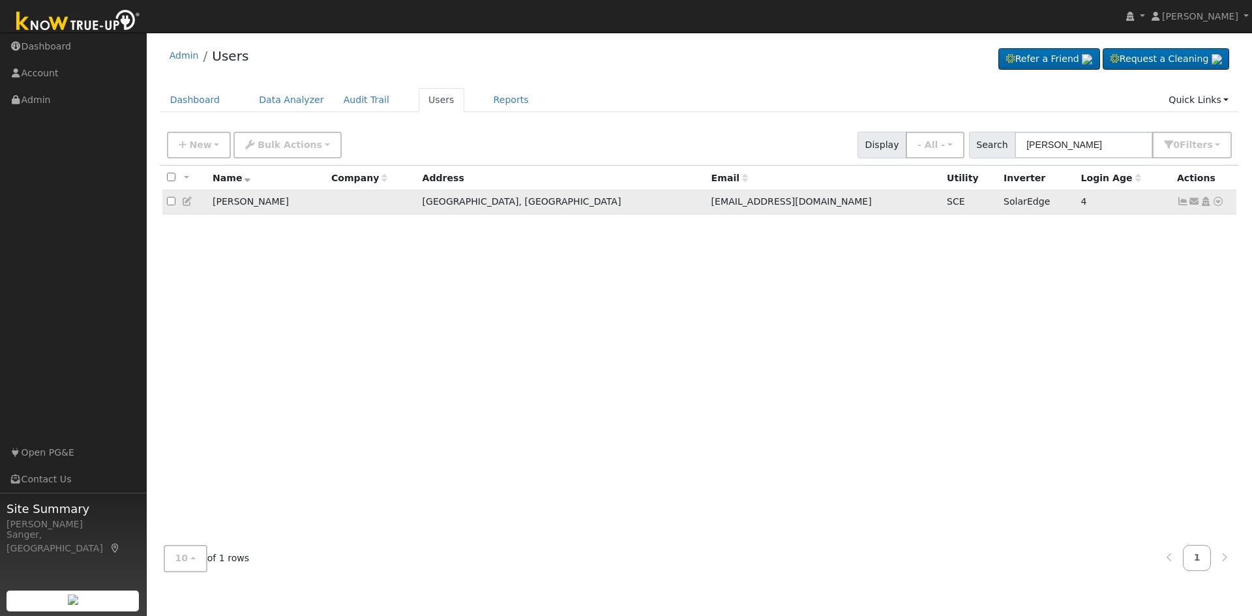
click at [186, 203] on icon at bounding box center [188, 201] width 12 height 9
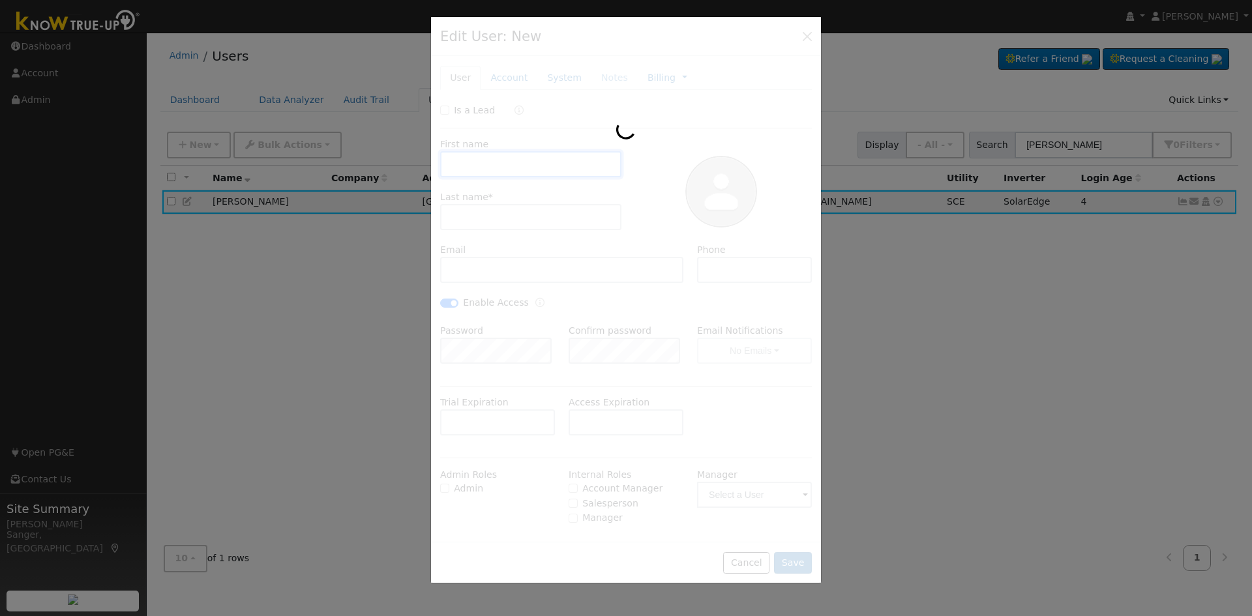
type input "[PERSON_NAME]"
type input "[EMAIL_ADDRESS][DOMAIN_NAME]"
type input "[PHONE_NUMBER]"
checkbox input "true"
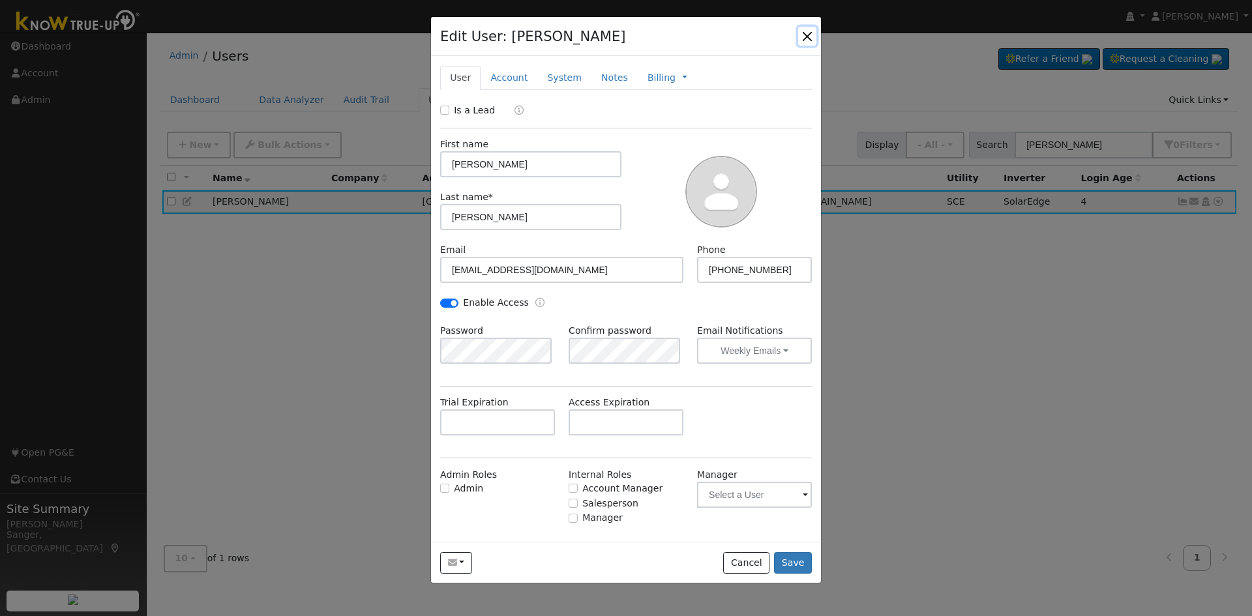
drag, startPoint x: 808, startPoint y: 37, endPoint x: 1106, endPoint y: 228, distance: 354.3
click at [808, 37] on button "button" at bounding box center [807, 36] width 18 height 18
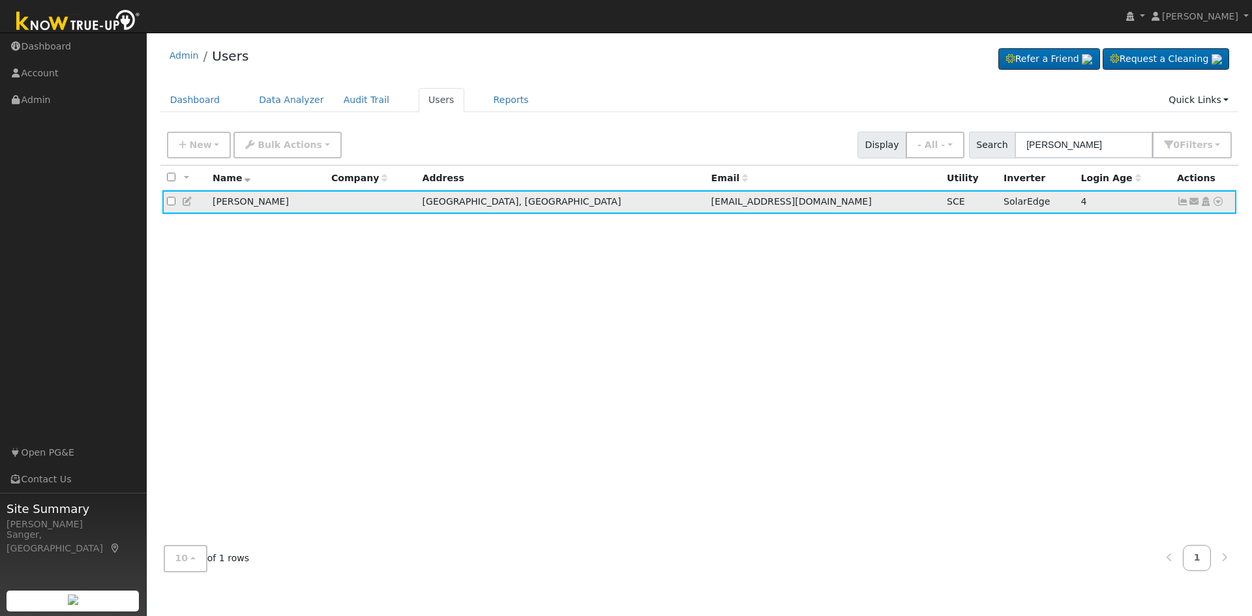
click at [1192, 205] on icon at bounding box center [1195, 201] width 12 height 9
click at [1142, 231] on link "Send Email..." at bounding box center [1153, 224] width 91 height 18
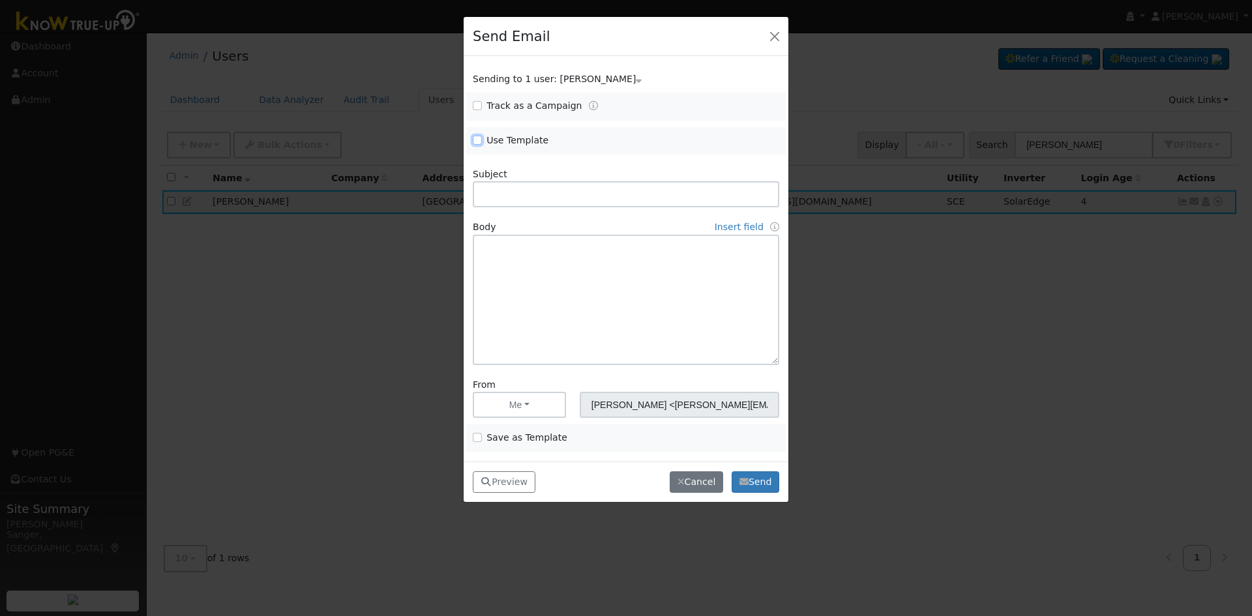
click at [477, 138] on input "Use Template" at bounding box center [477, 140] width 9 height 9
checkbox input "true"
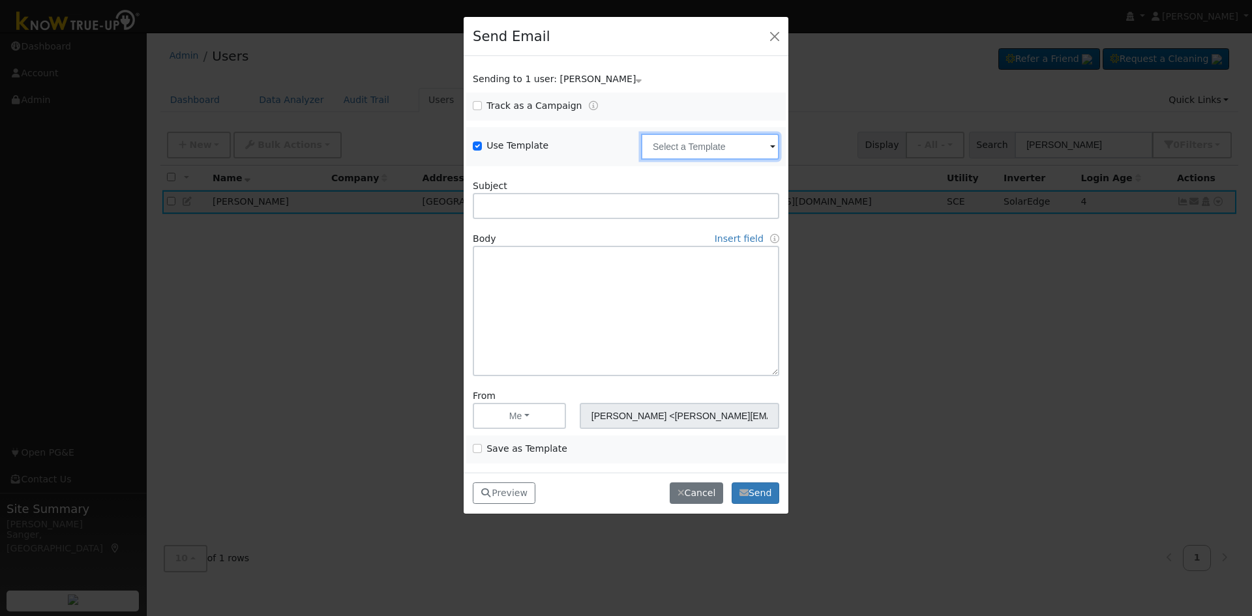
click at [688, 144] on input "text" at bounding box center [710, 147] width 138 height 26
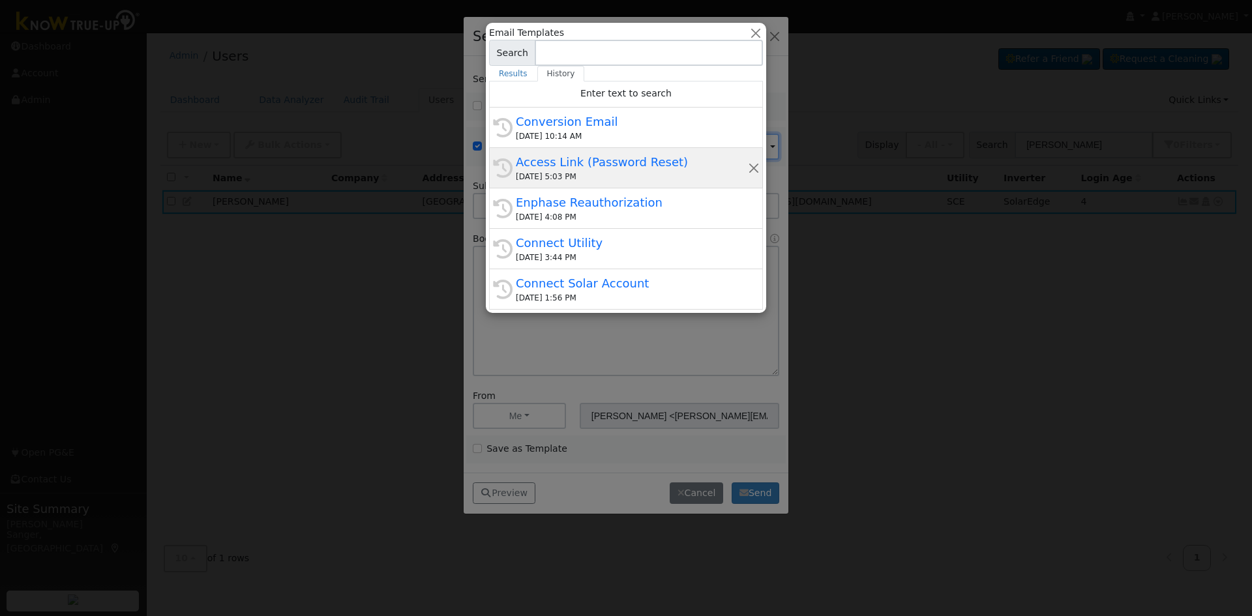
click at [583, 167] on div "Access Link (Password Reset)" at bounding box center [632, 162] width 232 height 18
type input "Access Link (Password Reset)"
type input "Know True-Up Access Link (Password Reset)"
type textarea "Dear {user_fname}, Here is a link to access Know True-Up. You will be asked to …"
type input "Know True-Up <[EMAIL_ADDRESS][DOMAIN_NAME]>"
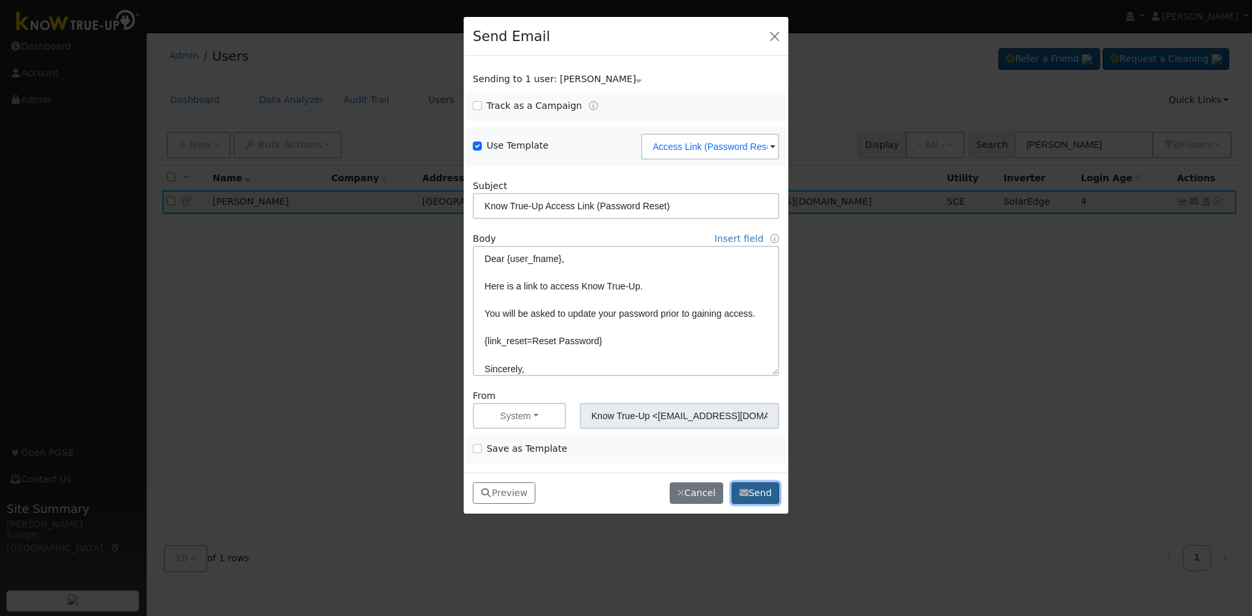
click at [753, 493] on button "Send" at bounding box center [755, 493] width 48 height 22
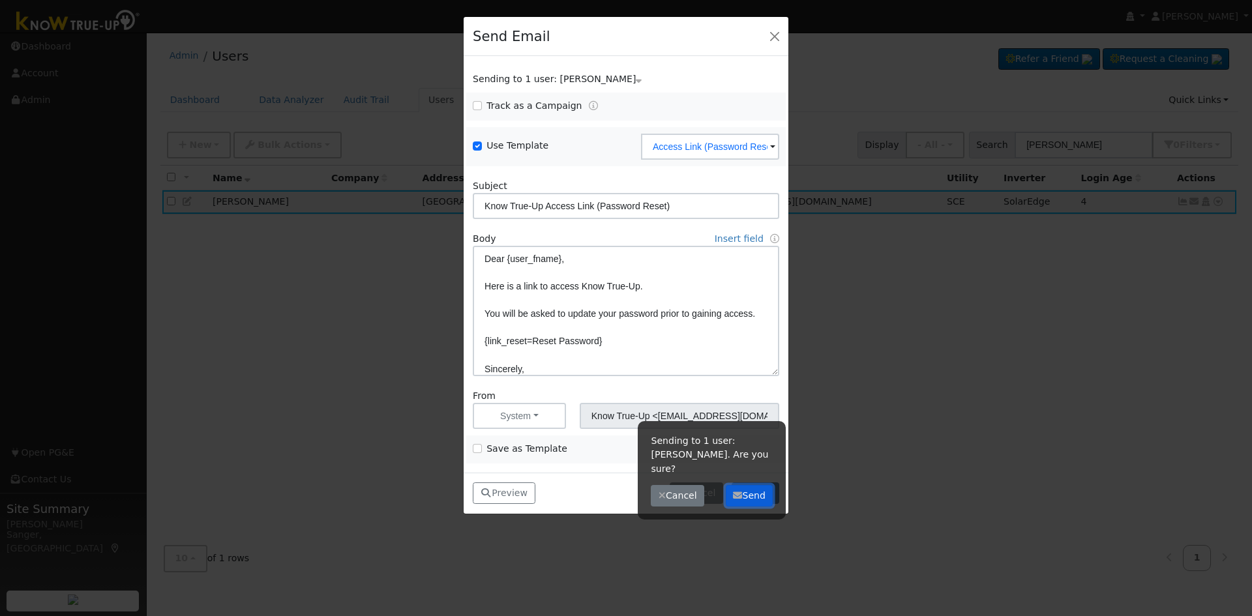
click at [753, 493] on button "Send" at bounding box center [750, 496] width 48 height 22
